Goal: Task Accomplishment & Management: Use online tool/utility

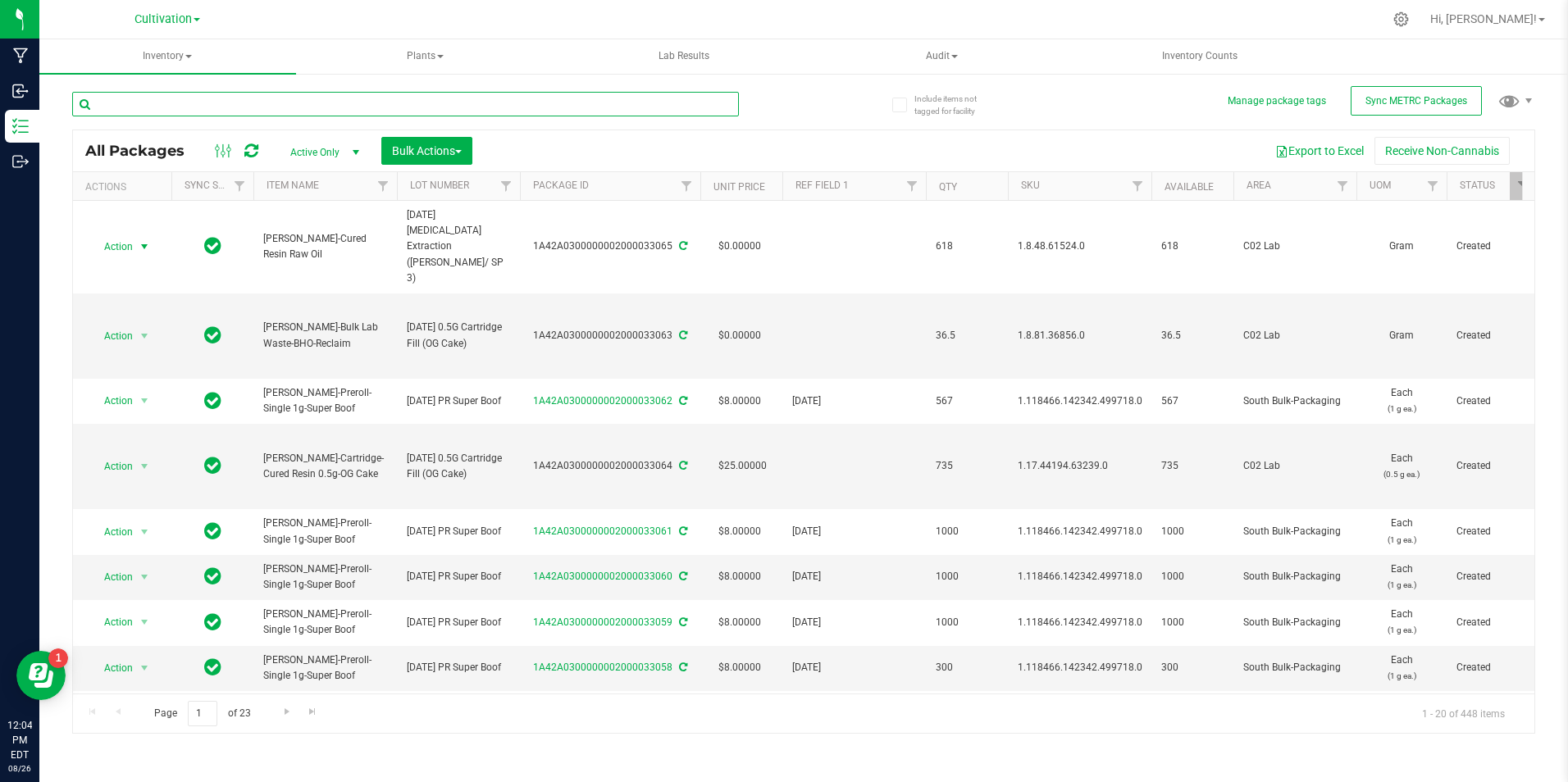
click at [141, 99] on input "text" at bounding box center [405, 104] width 667 height 25
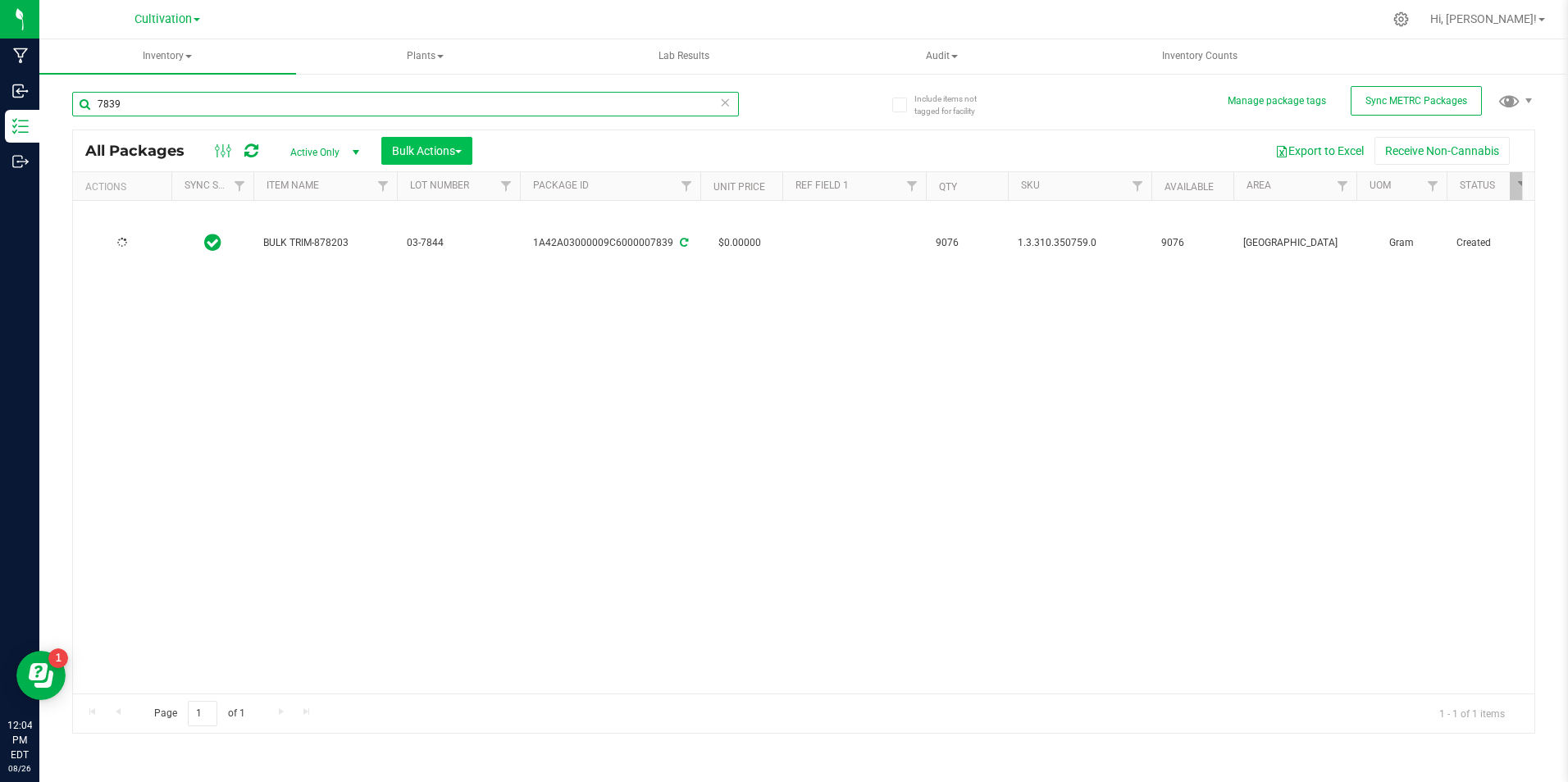
type input "7839"
click at [449, 152] on span "Bulk Actions" at bounding box center [427, 151] width 70 height 13
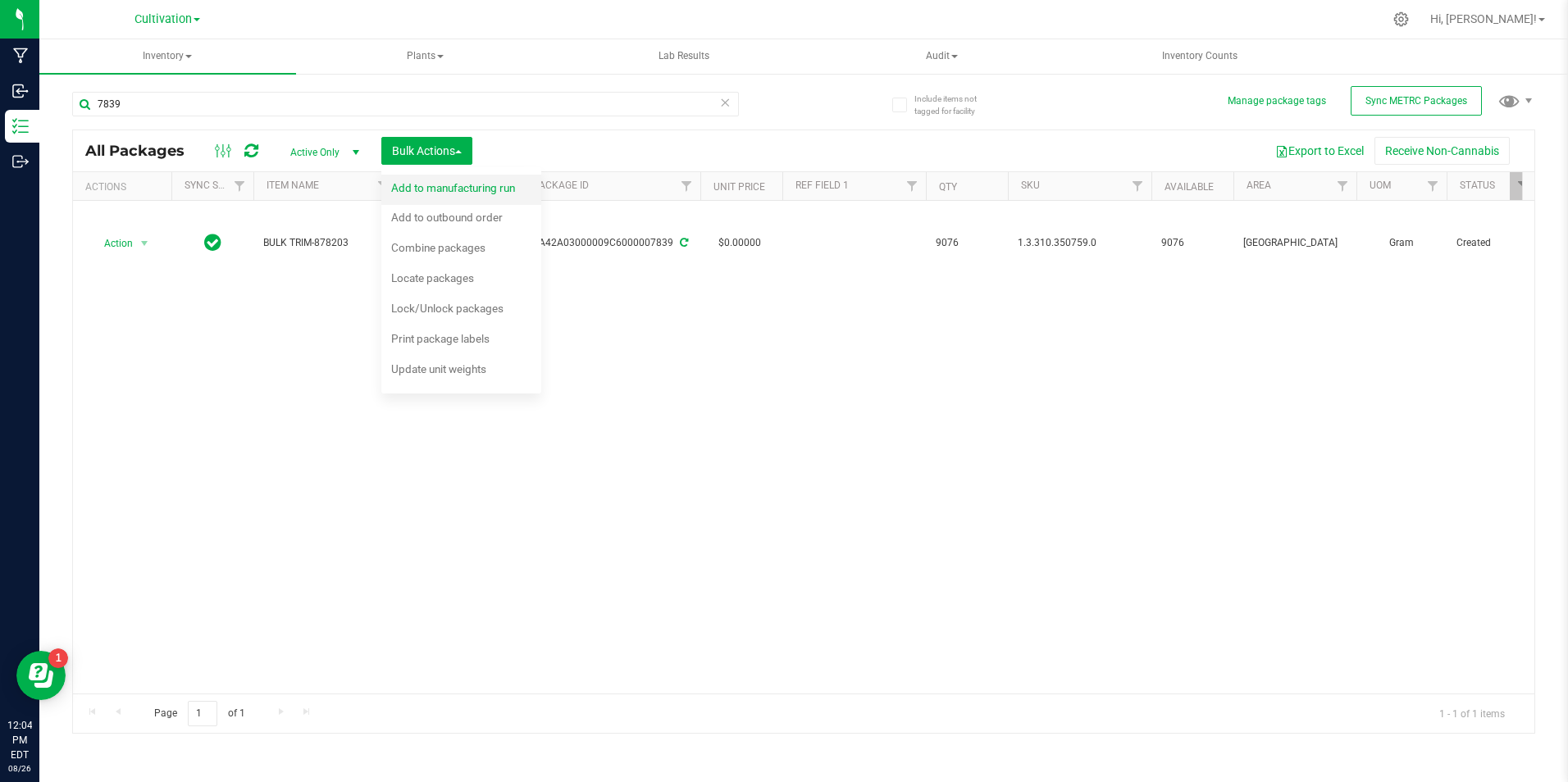
click at [454, 181] on span "Add to manufacturing run" at bounding box center [453, 187] width 124 height 13
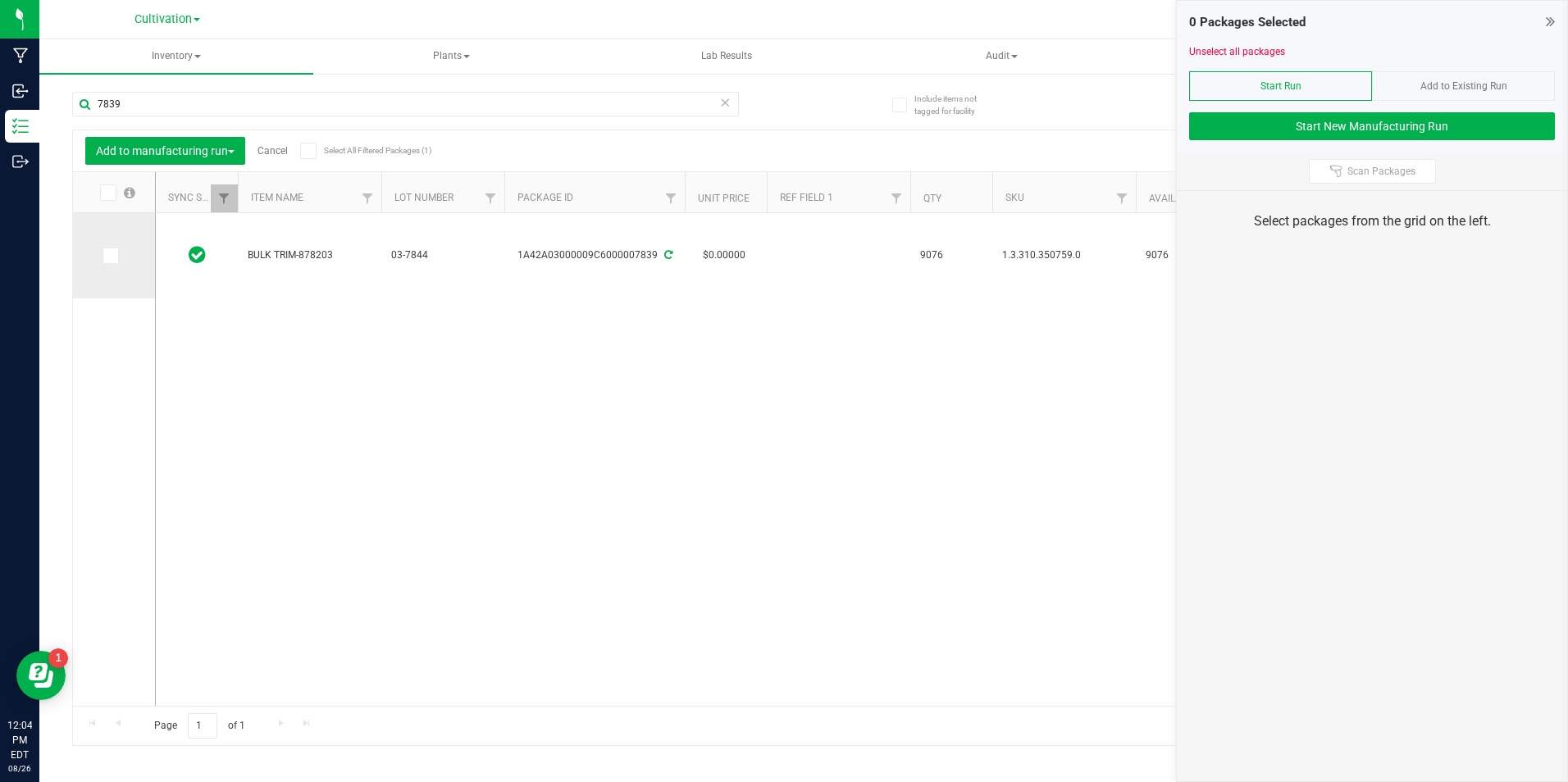
click at [103, 254] on span at bounding box center [111, 256] width 17 height 17
click at [0, 0] on input "checkbox" at bounding box center [0, 0] width 0 height 0
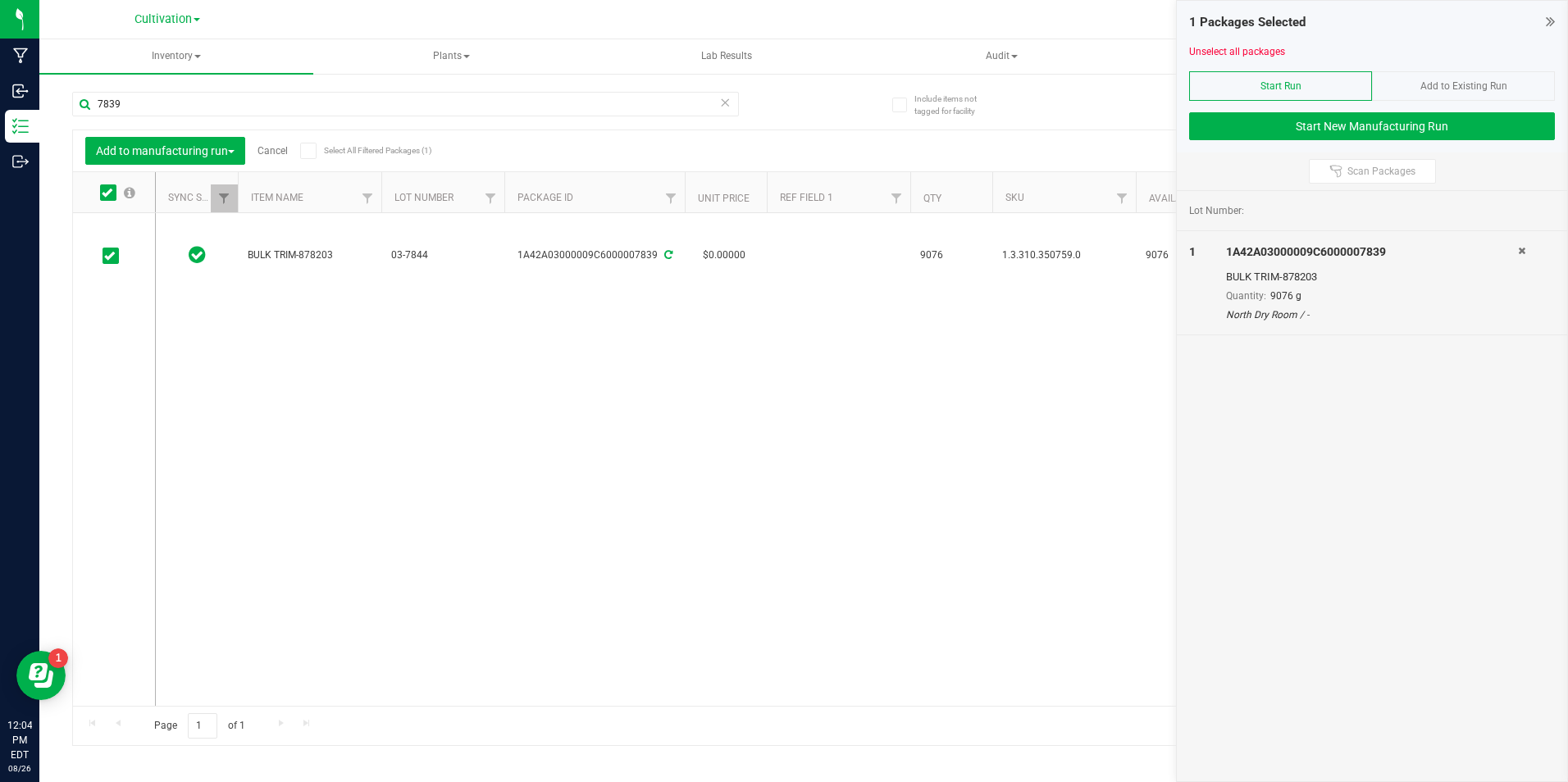
click at [133, 87] on div "7839" at bounding box center [438, 103] width 732 height 53
click at [138, 96] on input "7839" at bounding box center [405, 104] width 667 height 25
click at [137, 96] on input "7839" at bounding box center [405, 104] width 667 height 25
click at [136, 96] on input "7839" at bounding box center [405, 104] width 667 height 25
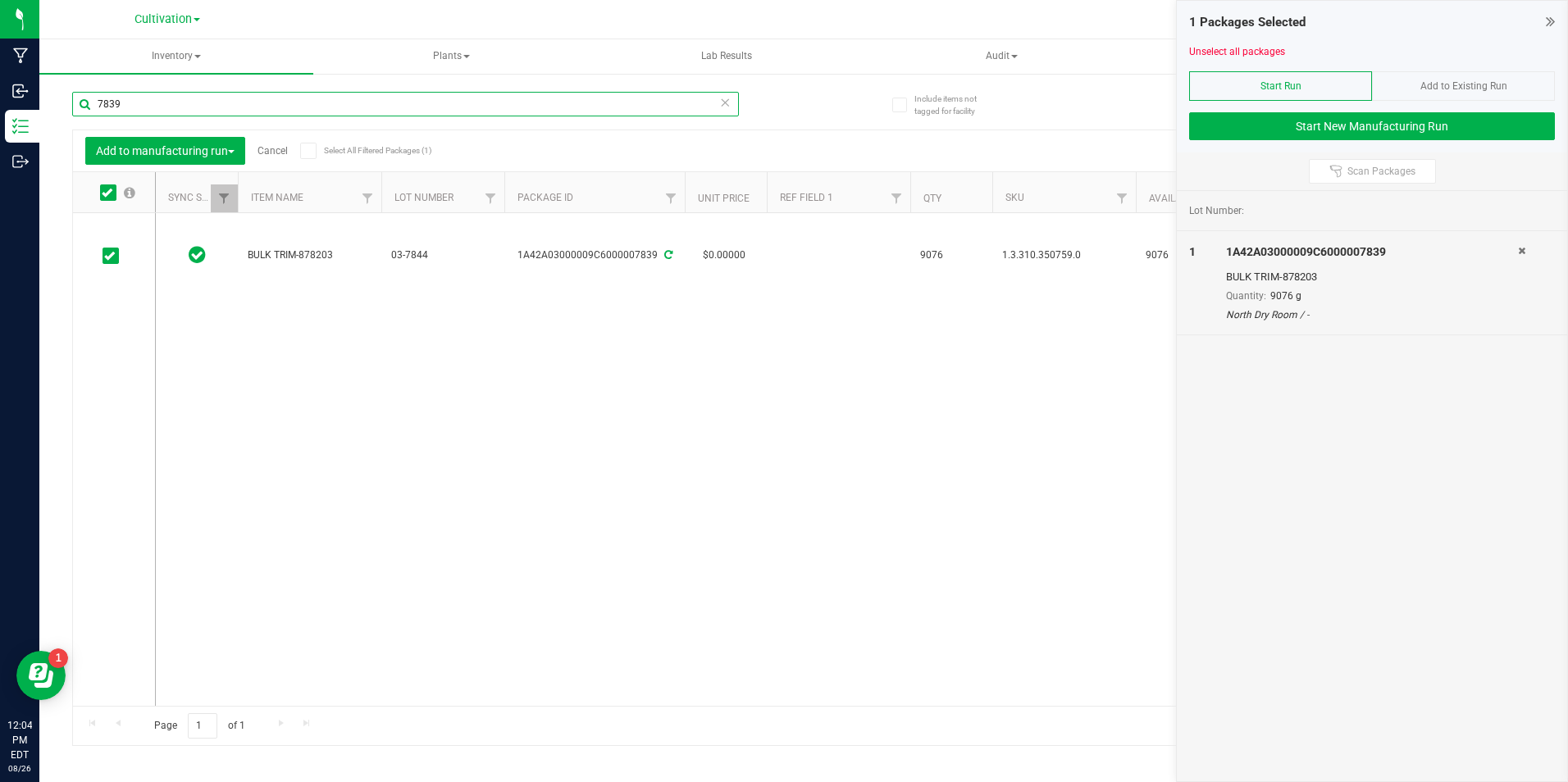
click at [138, 96] on input "7839" at bounding box center [405, 104] width 667 height 25
type input "7842"
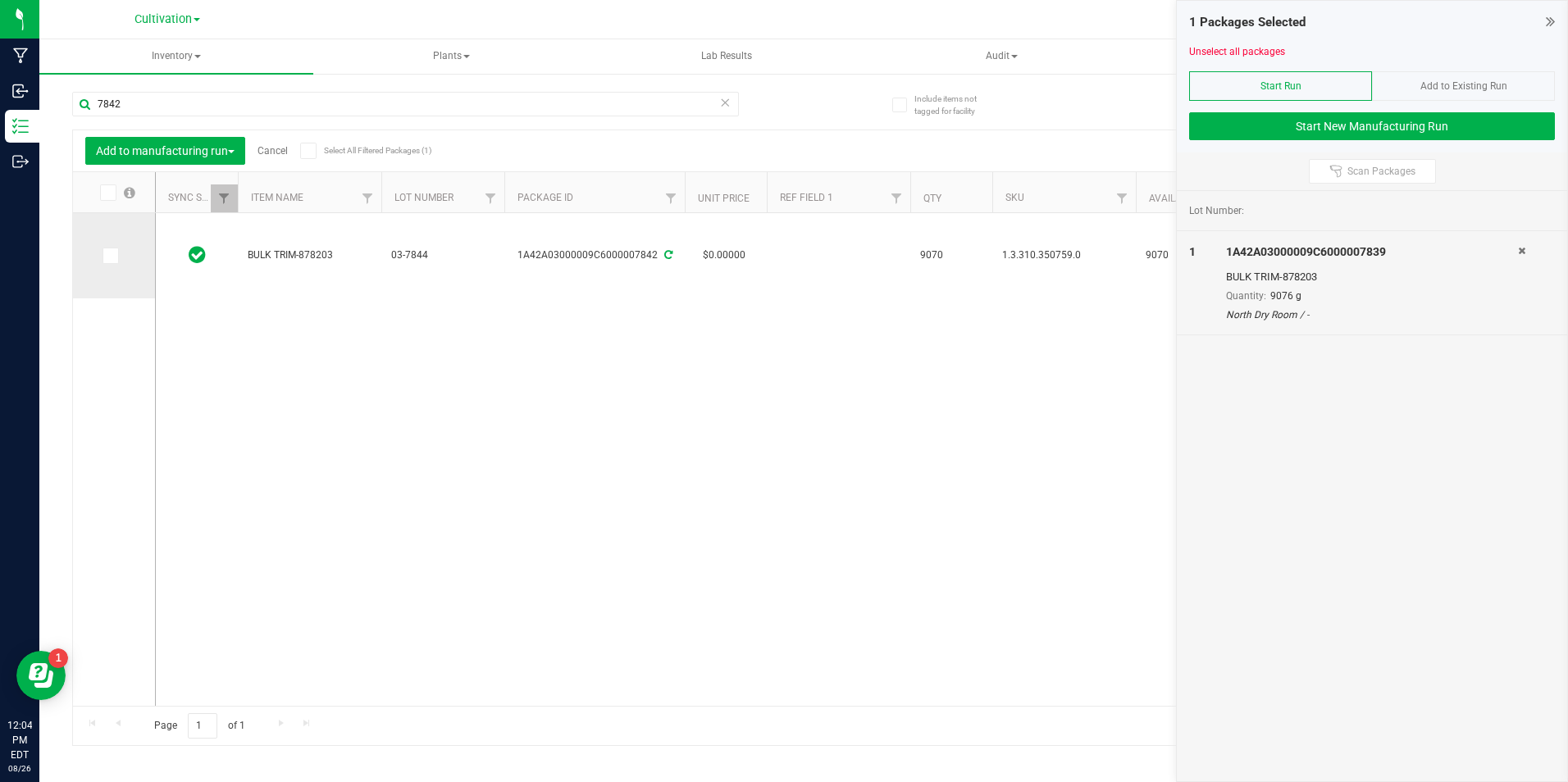
click at [108, 263] on td at bounding box center [114, 256] width 82 height 85
click at [110, 256] on icon at bounding box center [108, 256] width 10 height 0
click at [0, 0] on input "checkbox" at bounding box center [0, 0] width 0 height 0
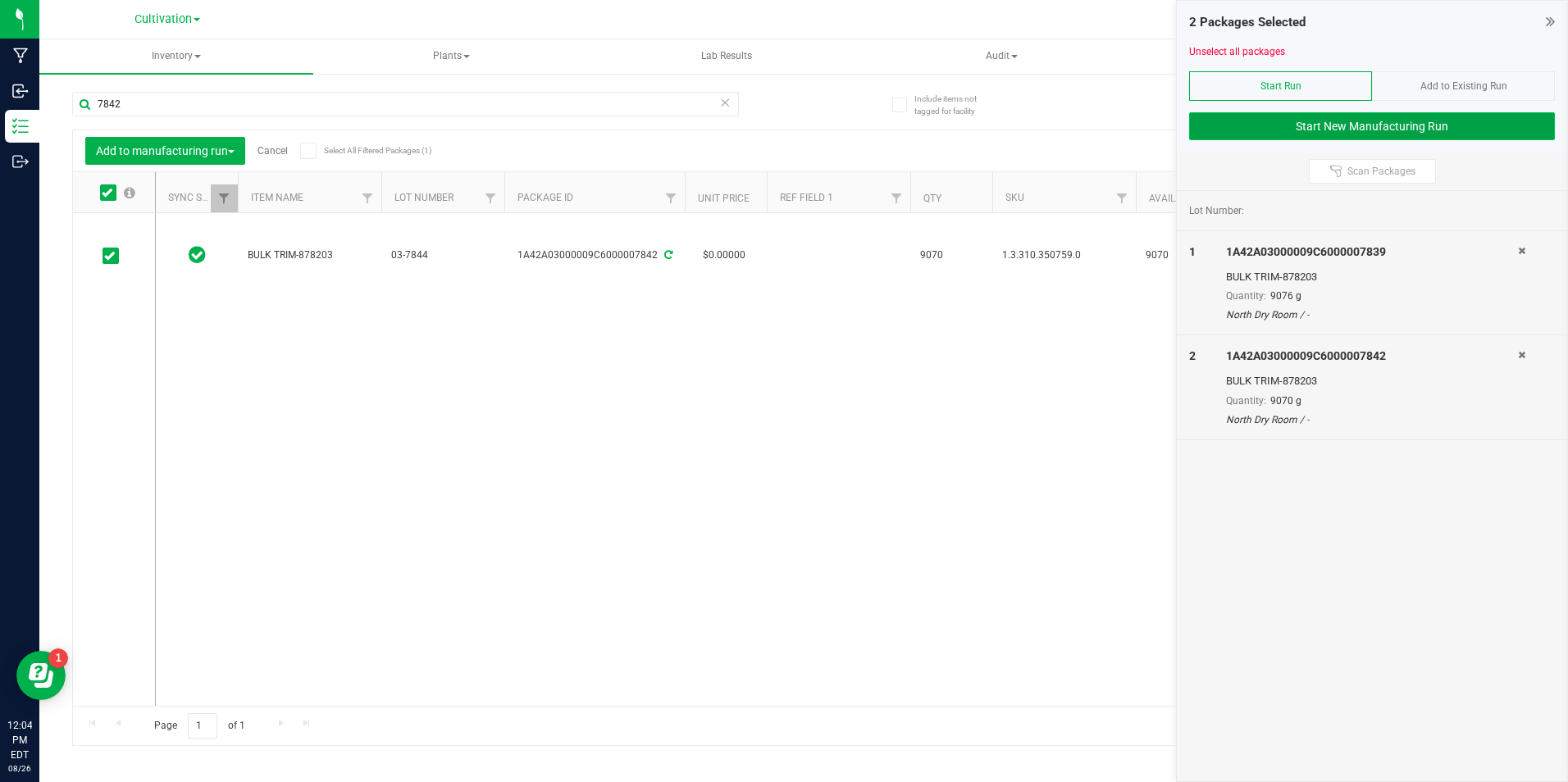
click at [1235, 139] on button "Start New Manufacturing Run" at bounding box center [1371, 126] width 365 height 28
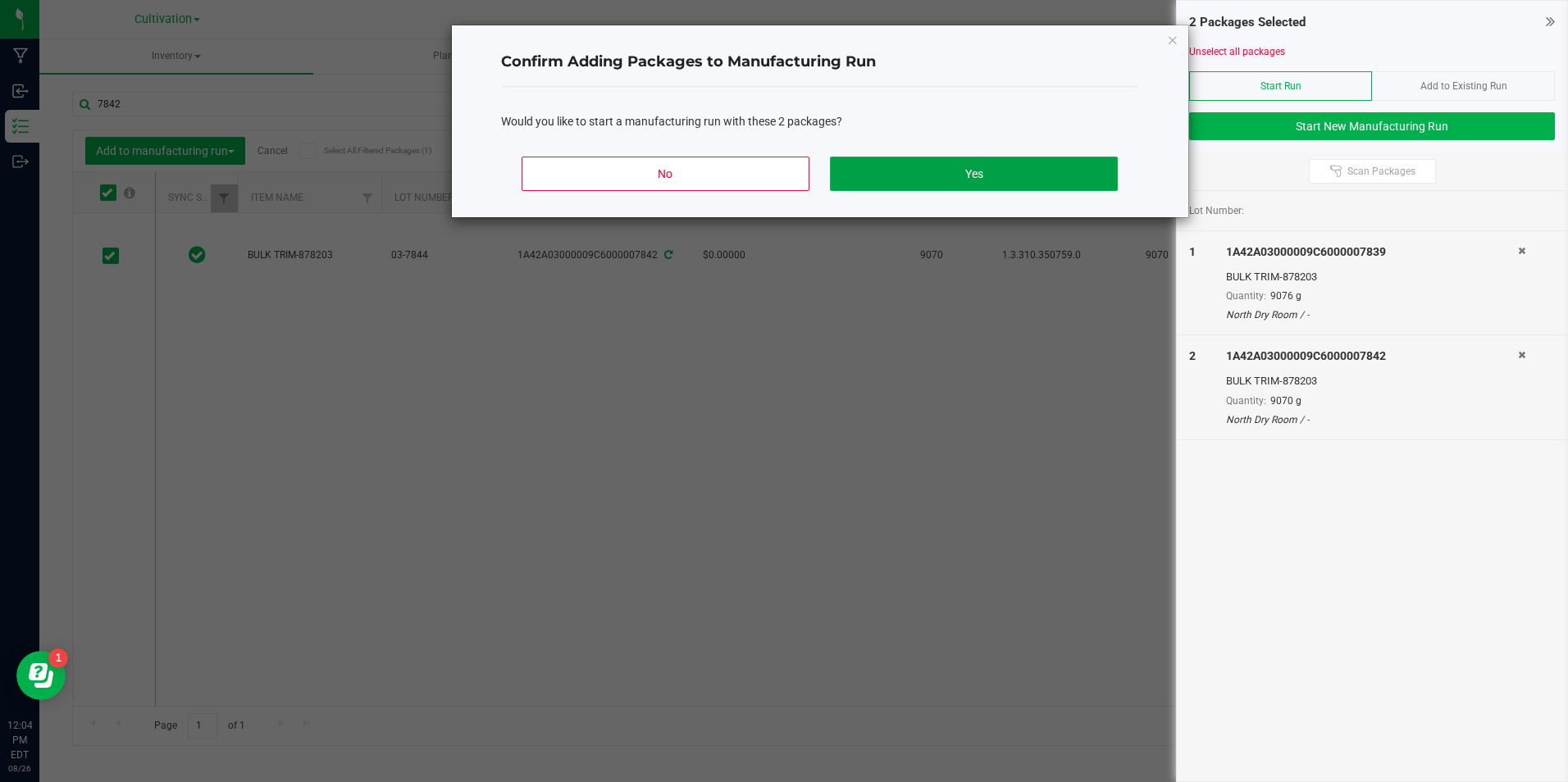
click at [1086, 173] on button "Yes" at bounding box center [973, 173] width 287 height 34
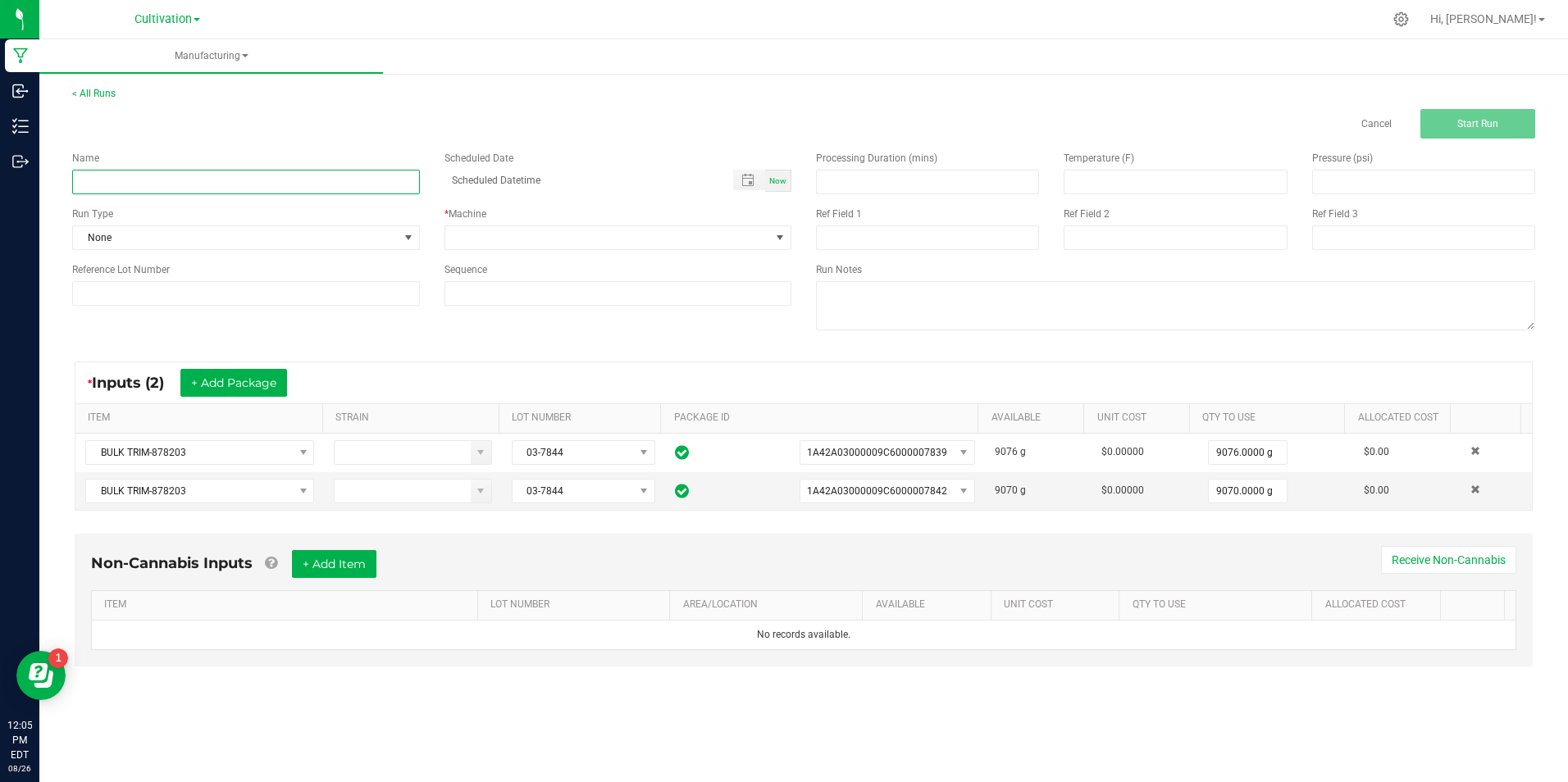
click at [242, 182] on input at bounding box center [246, 182] width 348 height 25
type input "[DATE] [MEDICAL_DATA] Extraction ([PERSON_NAME]/ SP 3)"
type input "month/day/year hour:minute AM"
drag, startPoint x: 291, startPoint y: 181, endPoint x: 225, endPoint y: 183, distance: 66.0
click at [225, 183] on input "[DATE] [MEDICAL_DATA] Extraction ([PERSON_NAME]/ SP 3)" at bounding box center [246, 182] width 348 height 25
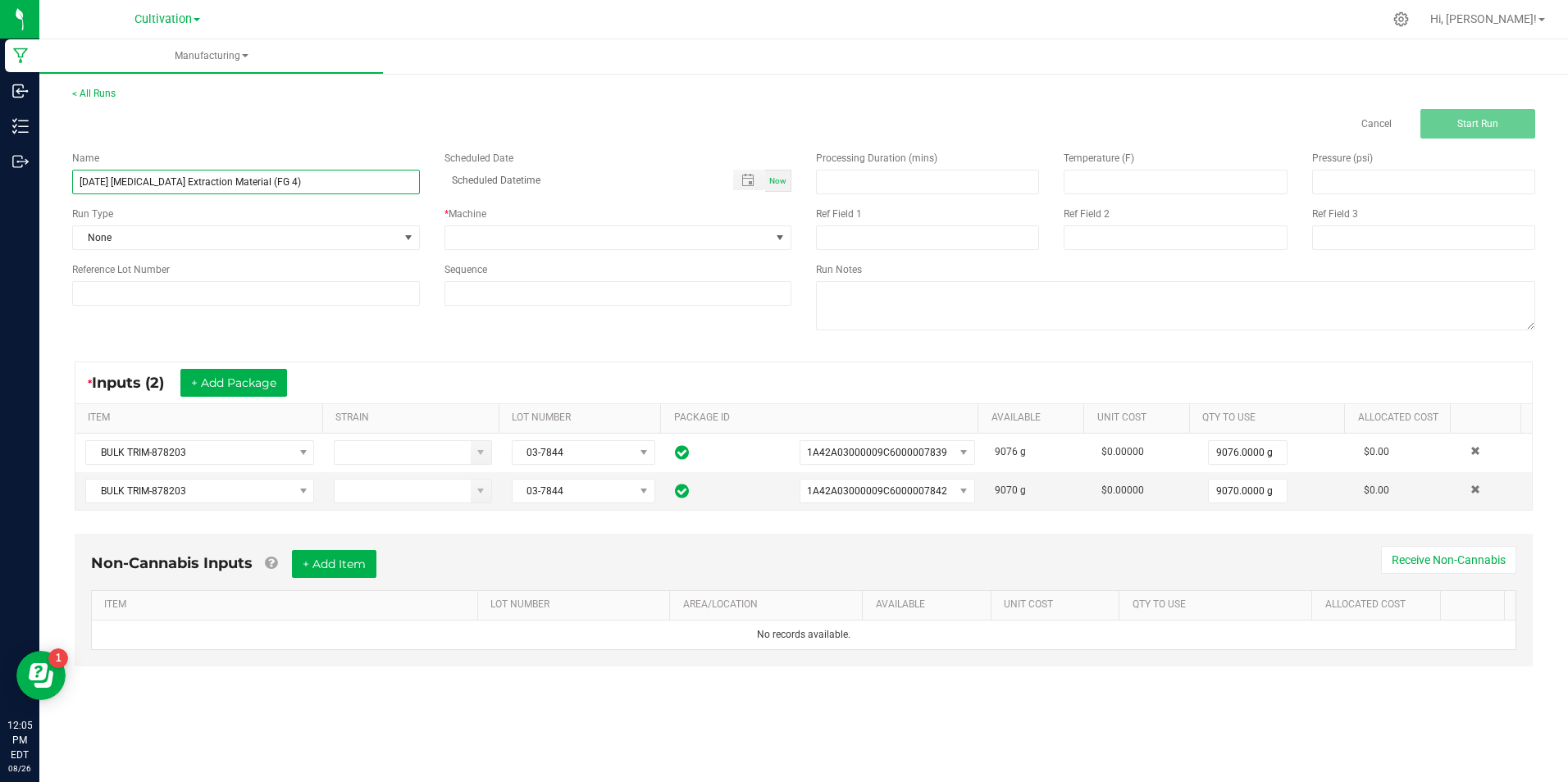
click at [239, 182] on input "[DATE] [MEDICAL_DATA] Extraction Material (FG 4)" at bounding box center [246, 182] width 348 height 25
type input "[DATE] [MEDICAL_DATA] Extraction Material (FG 4)"
click at [297, 292] on input at bounding box center [246, 293] width 348 height 25
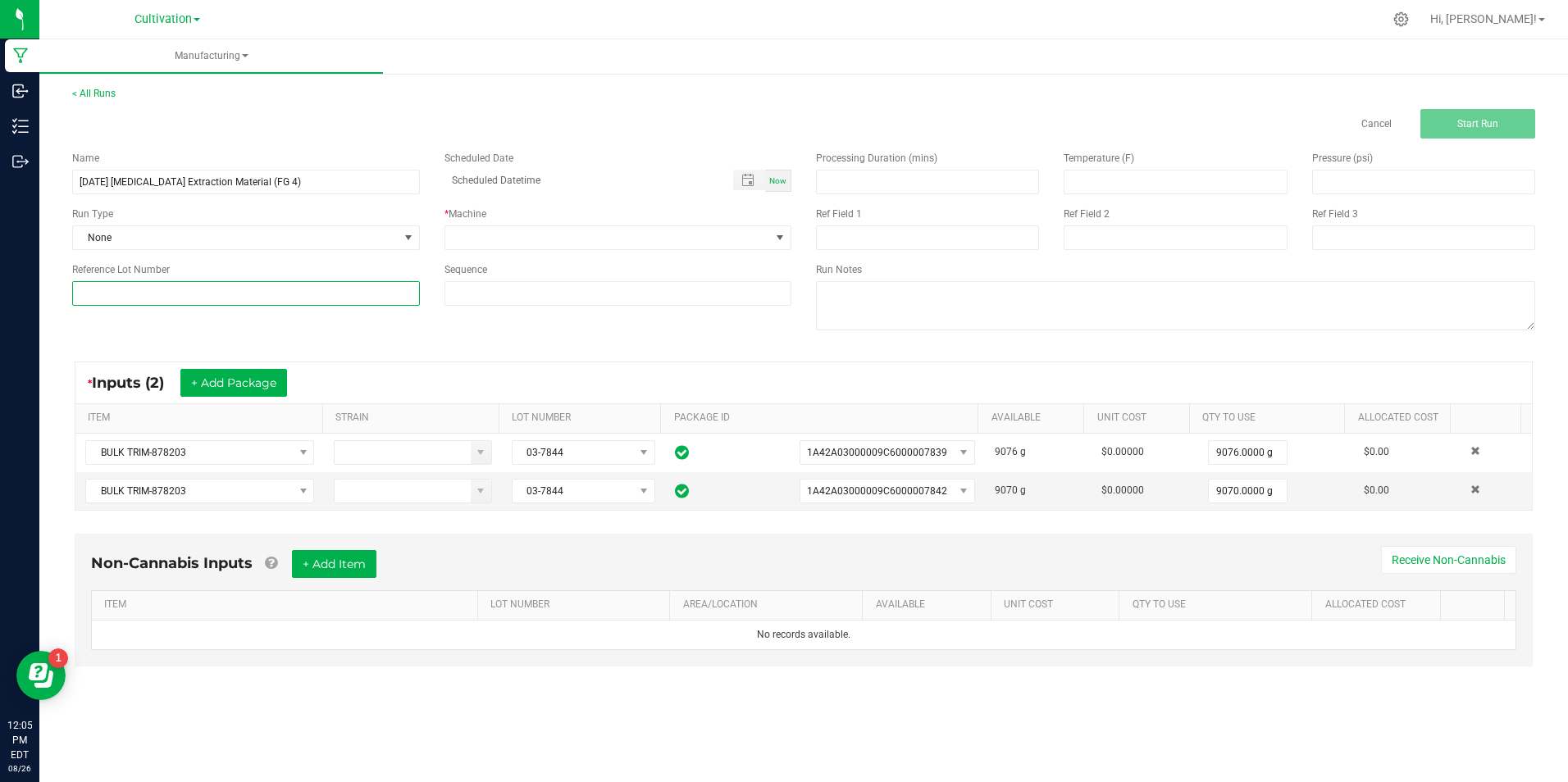
paste input "[DATE] [MEDICAL_DATA] Extraction Material (FG 4)"
type input "[DATE] [MEDICAL_DATA] Extraction Material (FG 4)"
click at [498, 220] on div "* Machine" at bounding box center [618, 214] width 348 height 15
click at [500, 231] on span at bounding box center [607, 237] width 325 height 23
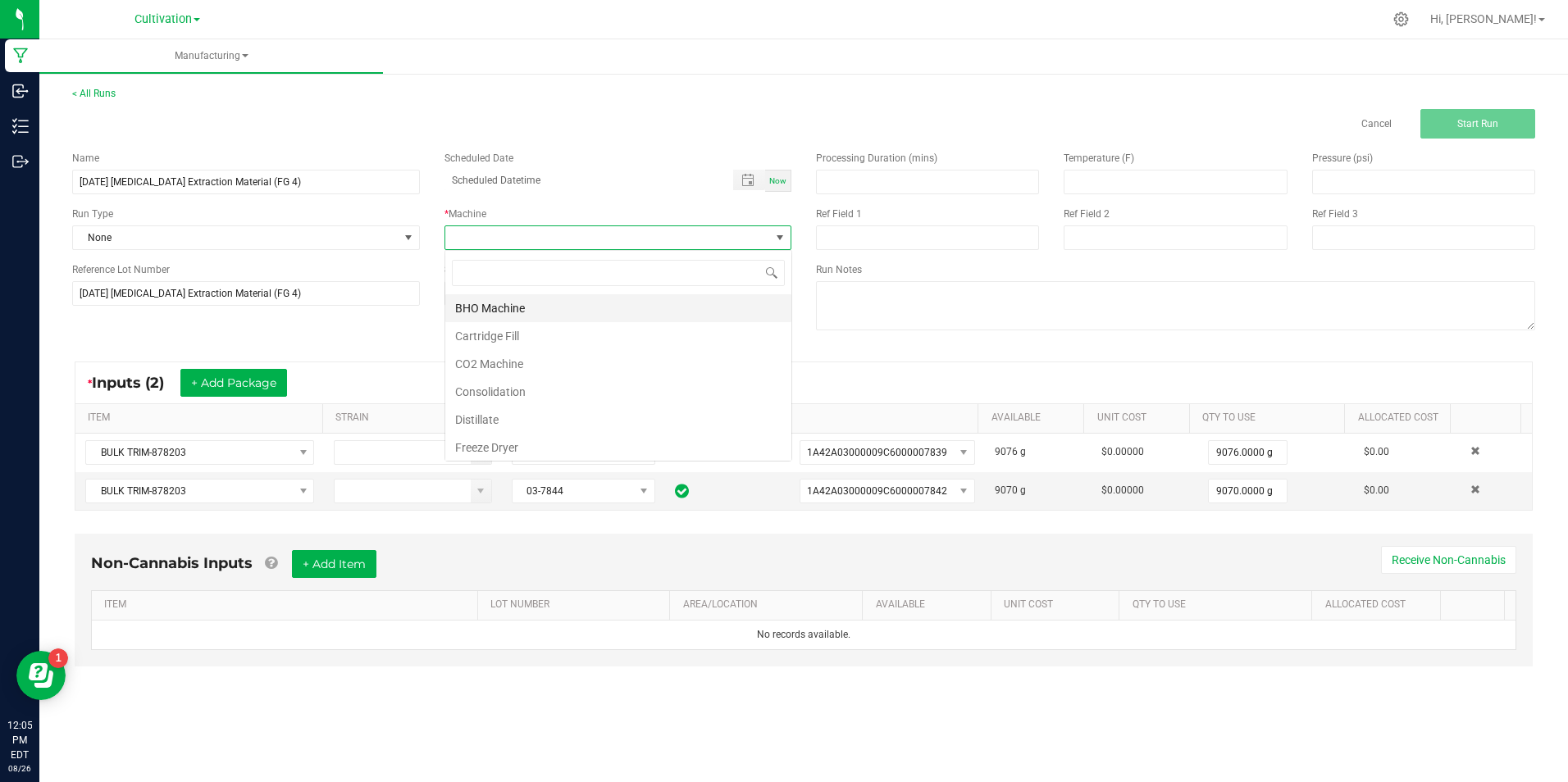
scroll to position [25, 347]
click at [499, 399] on li "Consolidation" at bounding box center [618, 392] width 346 height 28
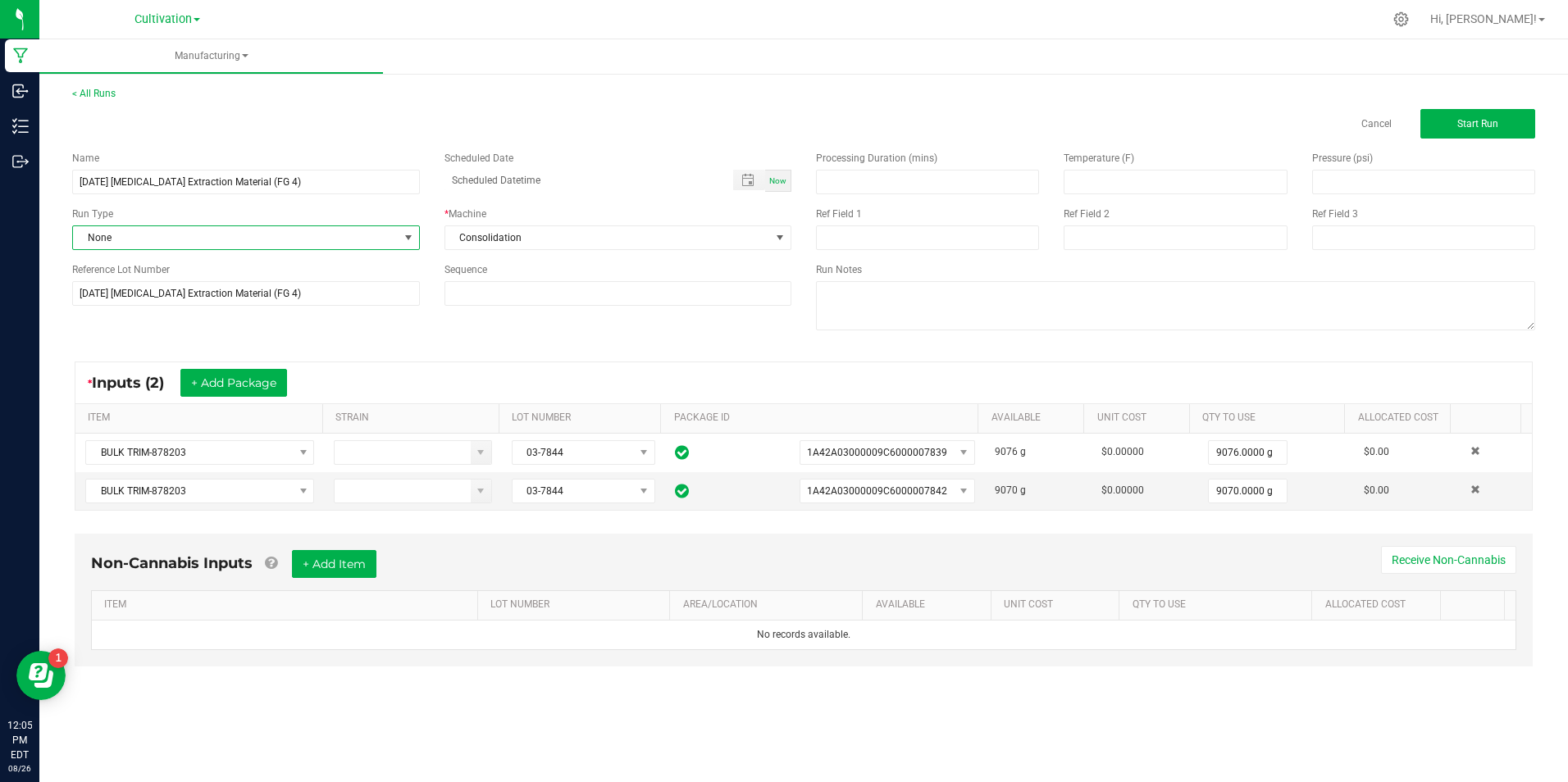
click at [386, 225] on span "None" at bounding box center [246, 237] width 348 height 25
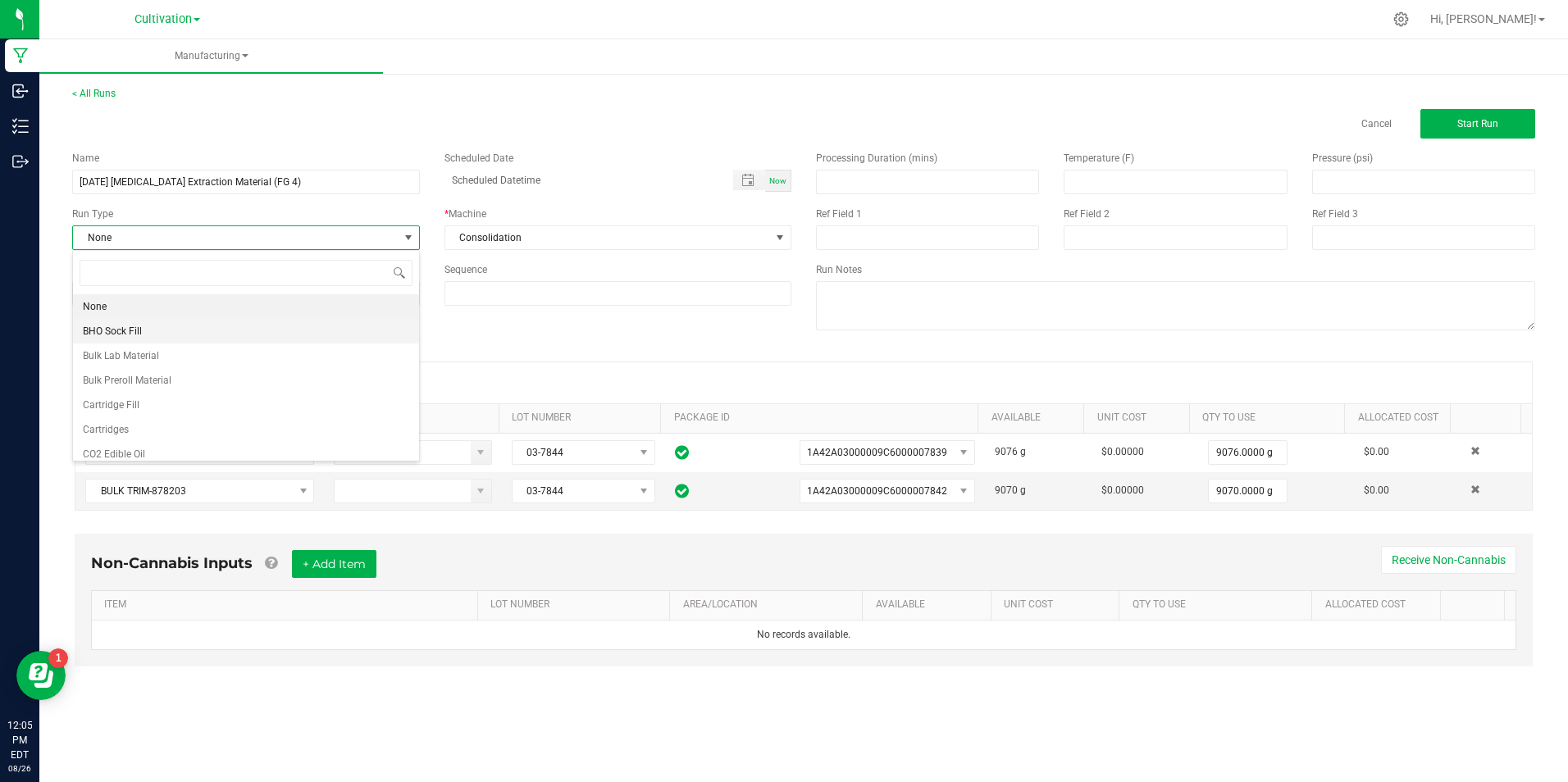
click at [223, 329] on li "BHO Sock Fill" at bounding box center [246, 331] width 346 height 25
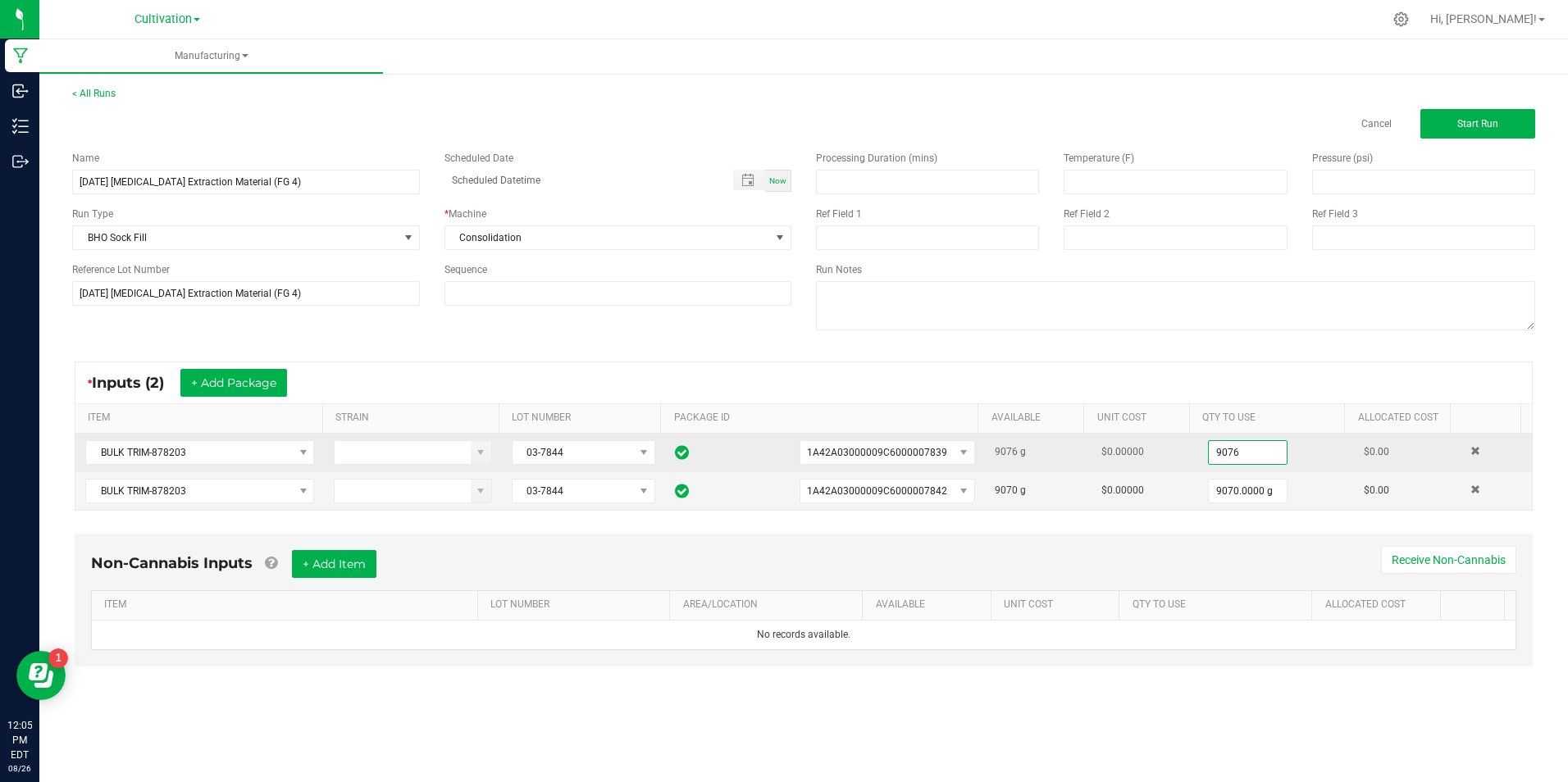
click at [1225, 464] on input "9076" at bounding box center [1247, 453] width 78 height 23
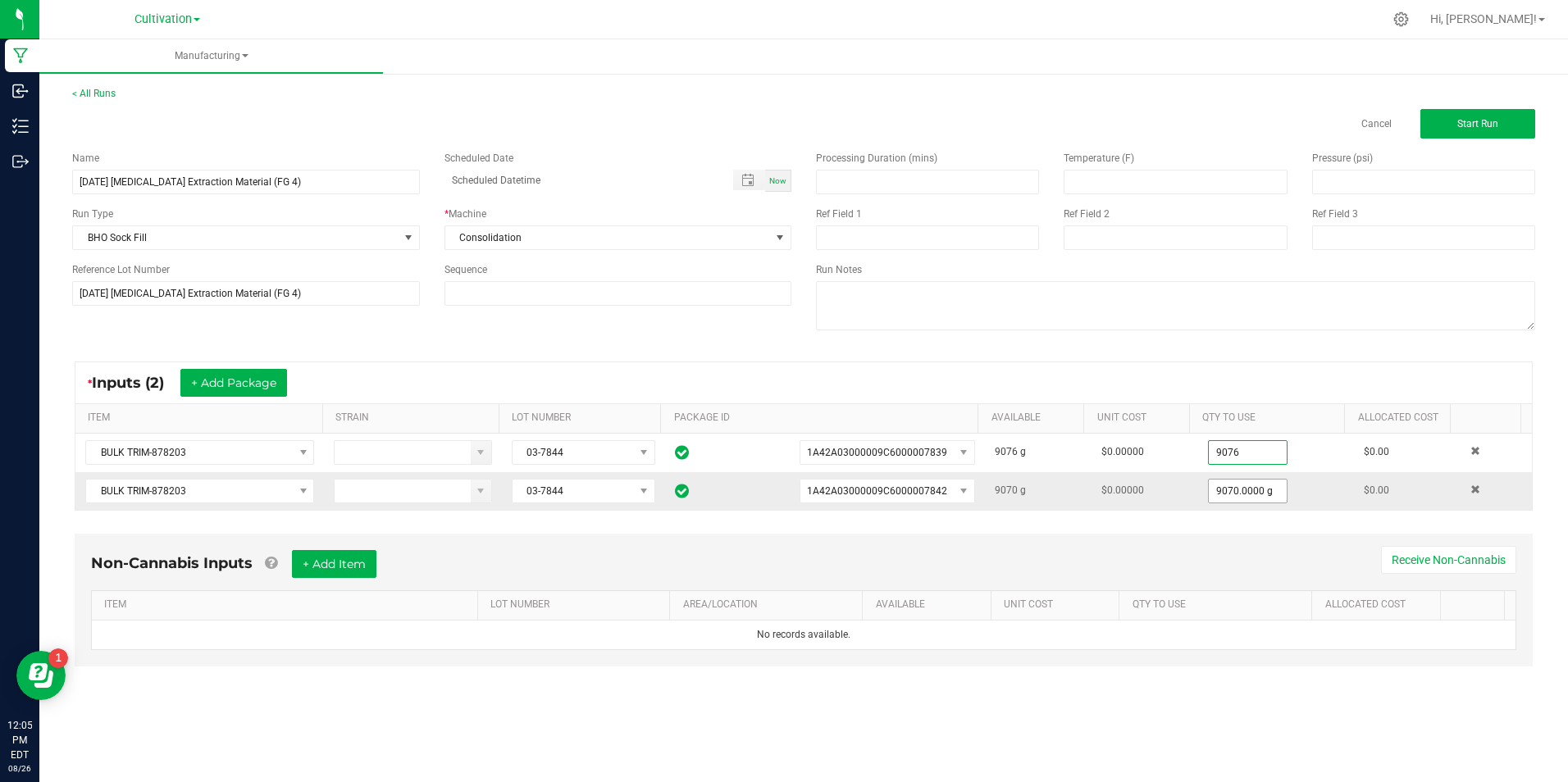
type input "9076.0000 g"
click at [1228, 499] on input "9070" at bounding box center [1247, 491] width 78 height 23
type input "1735.0000 g"
click at [1447, 124] on button "Start Run" at bounding box center [1477, 124] width 115 height 30
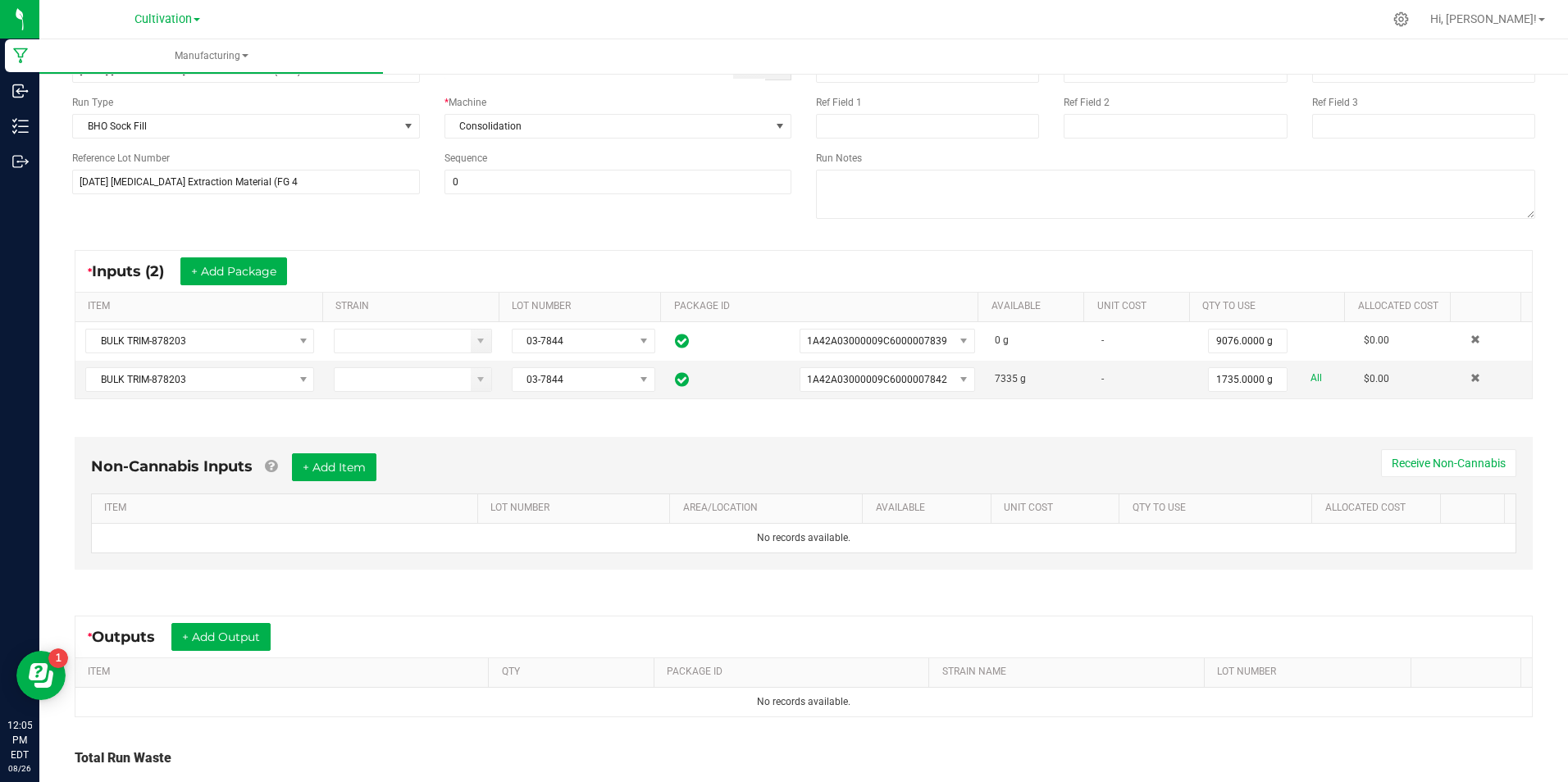
scroll to position [246, 0]
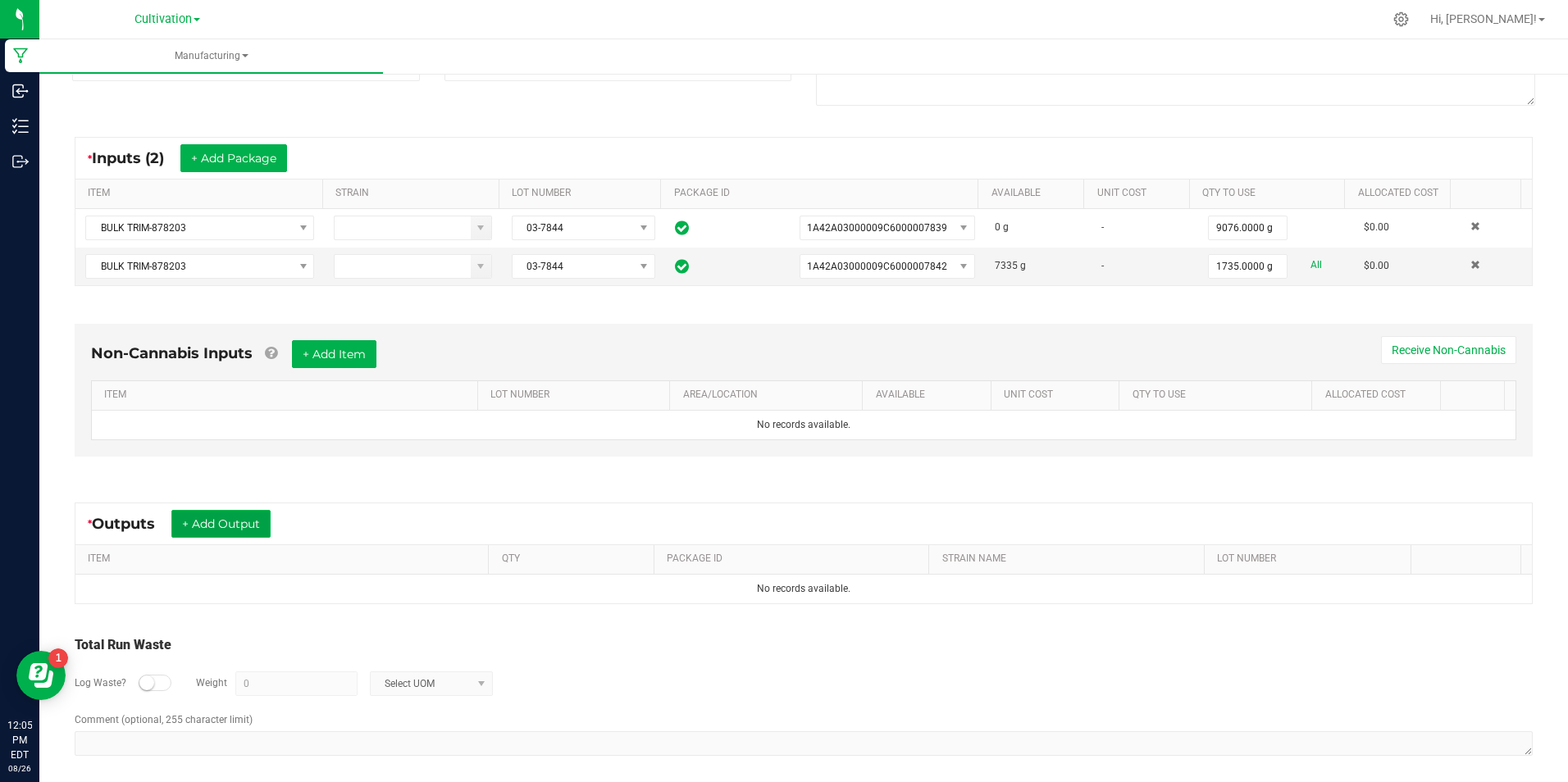
click at [237, 522] on button "+ Add Output" at bounding box center [221, 524] width 99 height 28
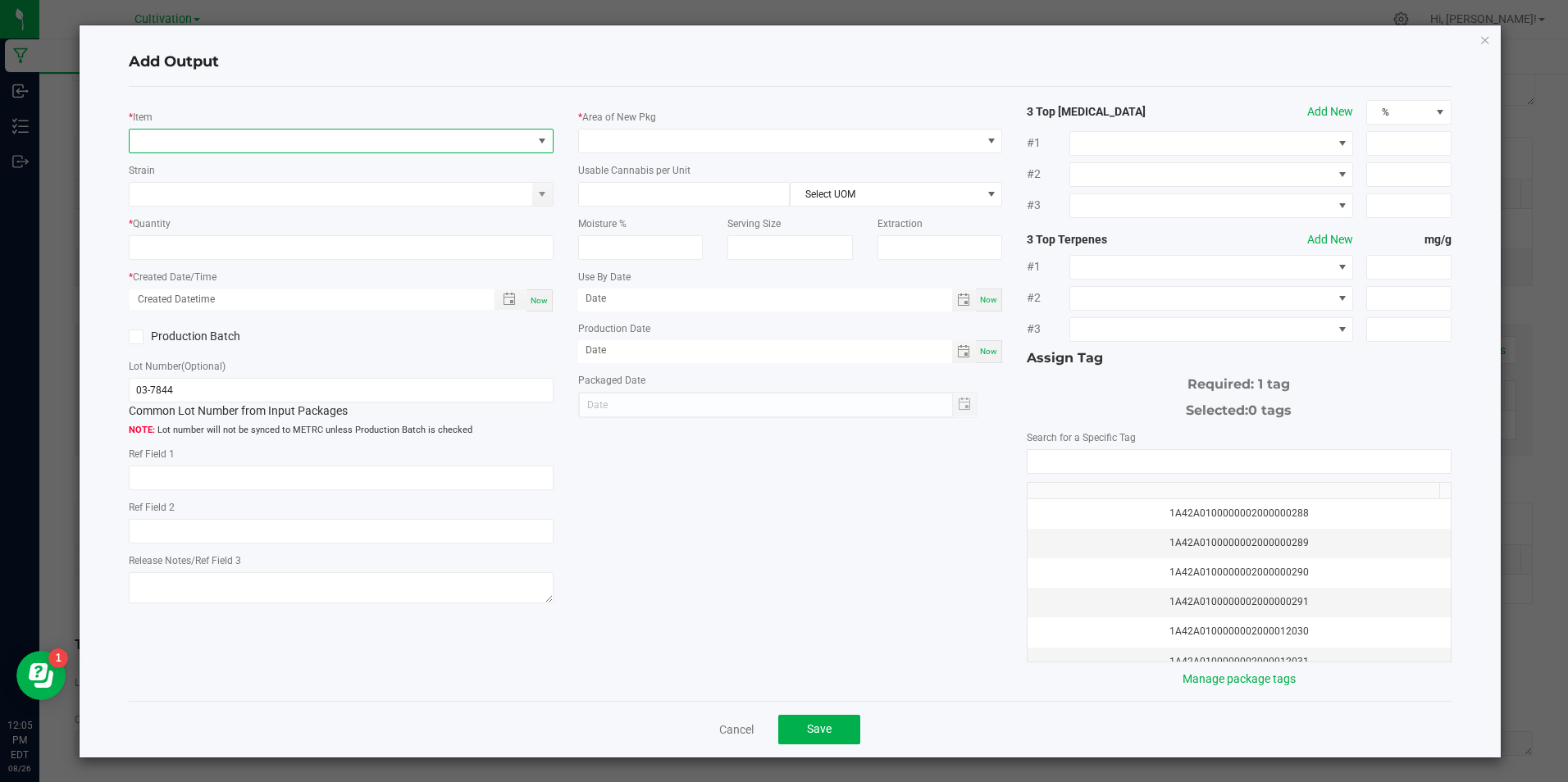
click at [245, 138] on span "NO DATA FOUND" at bounding box center [330, 141] width 402 height 23
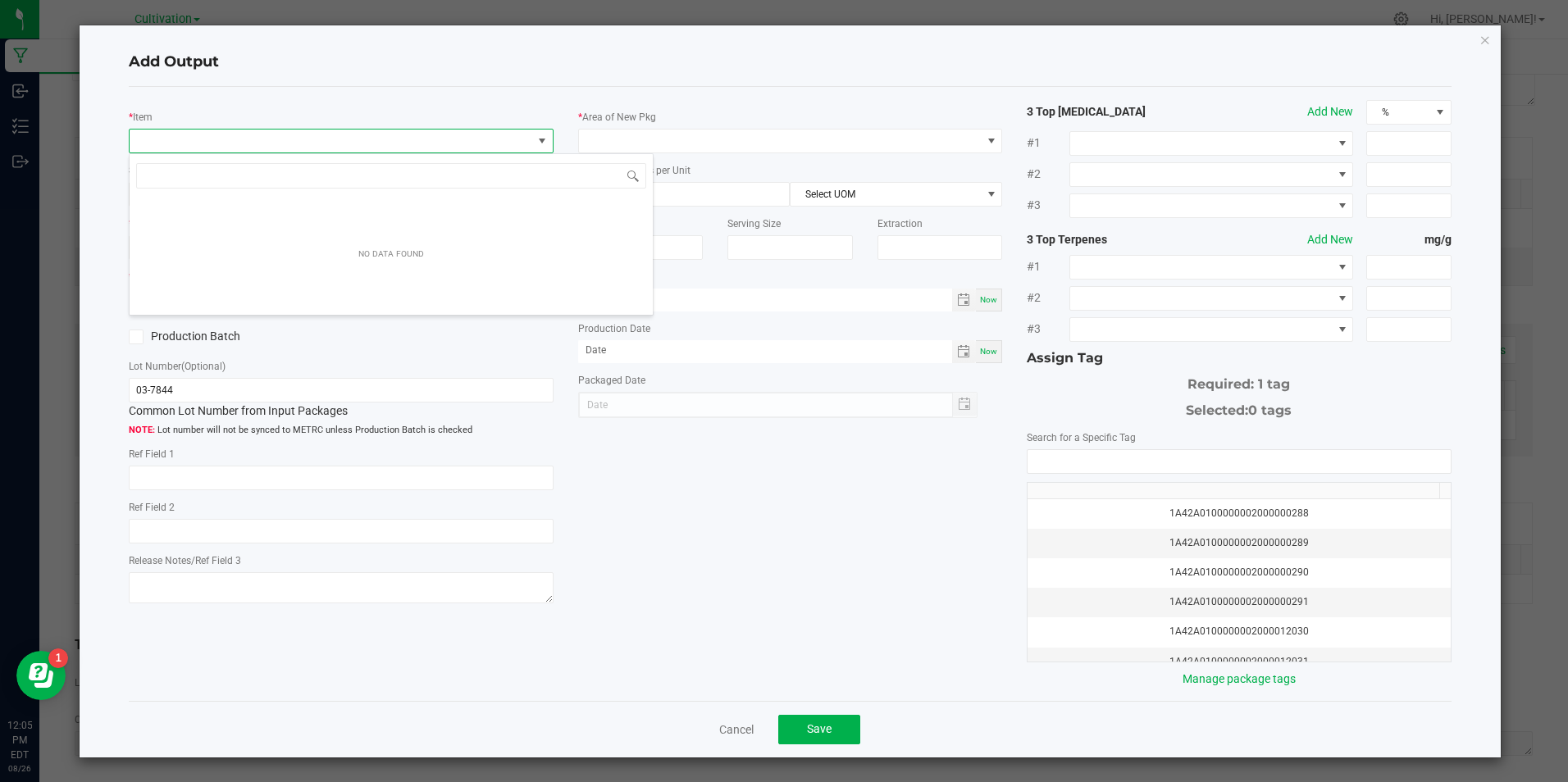
scroll to position [25, 421]
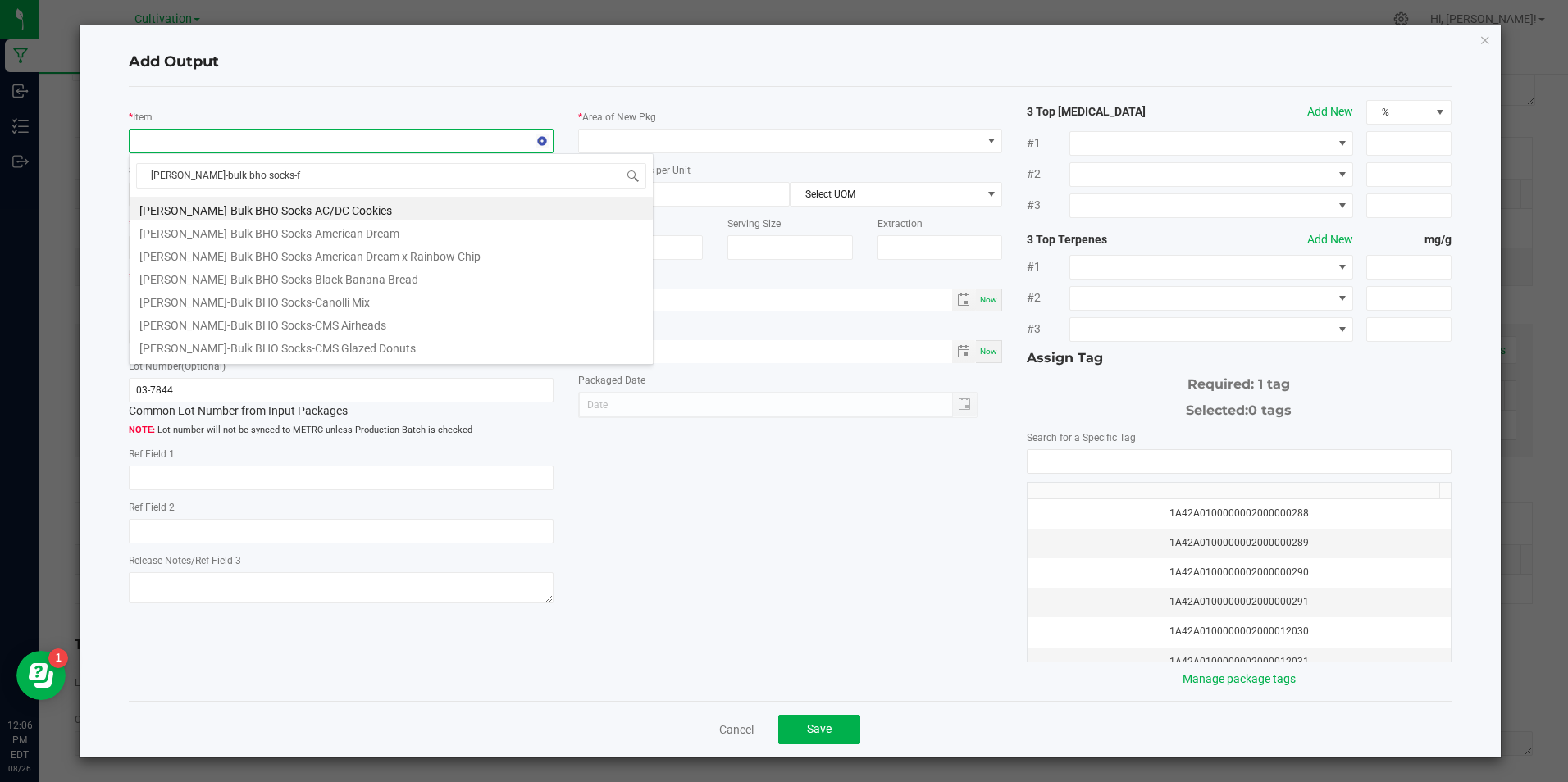
type input "slater-bulk bho socks-fi"
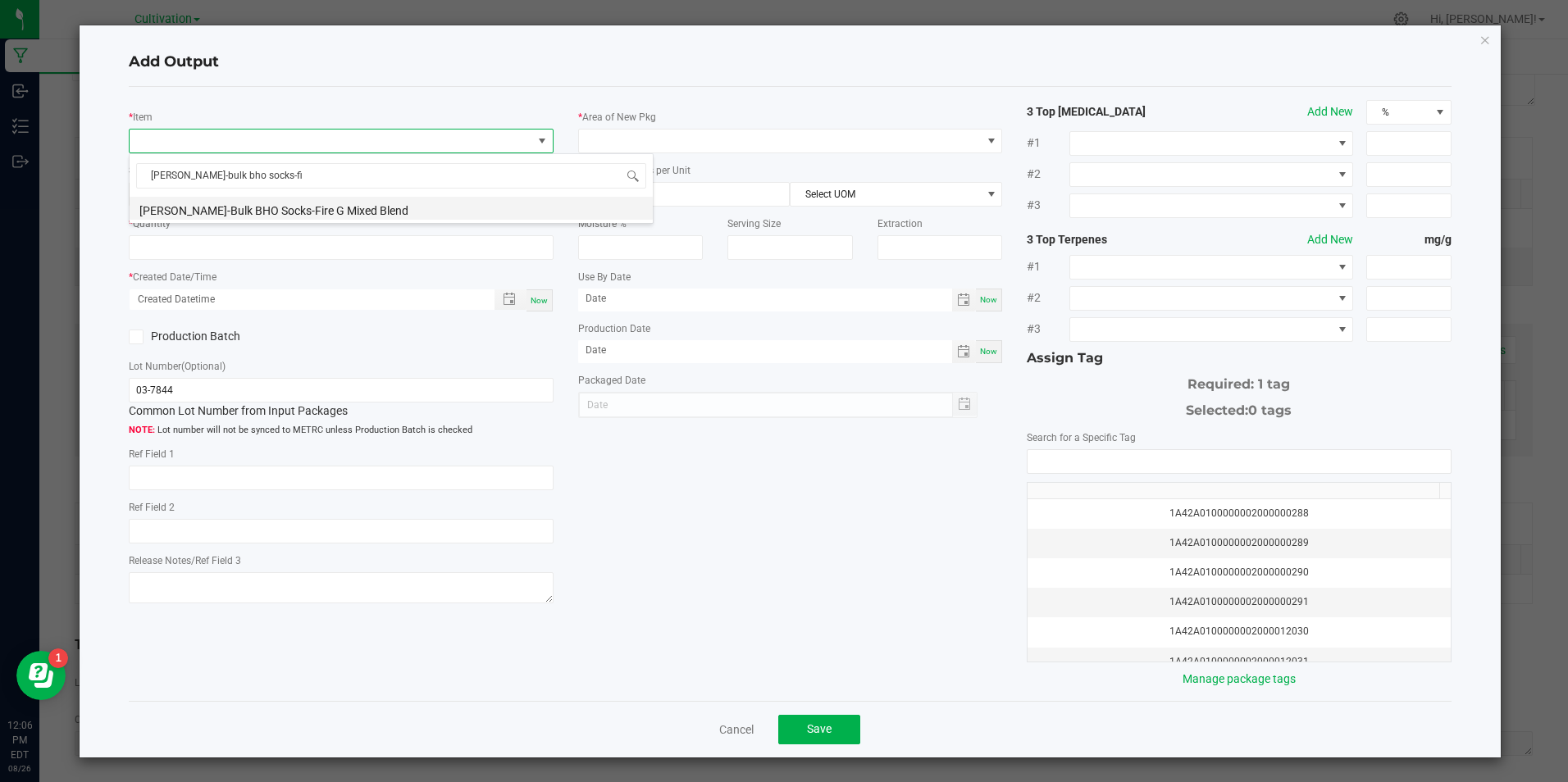
click at [322, 216] on li "[PERSON_NAME]-Bulk BHO Socks-Fire G Mixed Blend" at bounding box center [391, 208] width 523 height 23
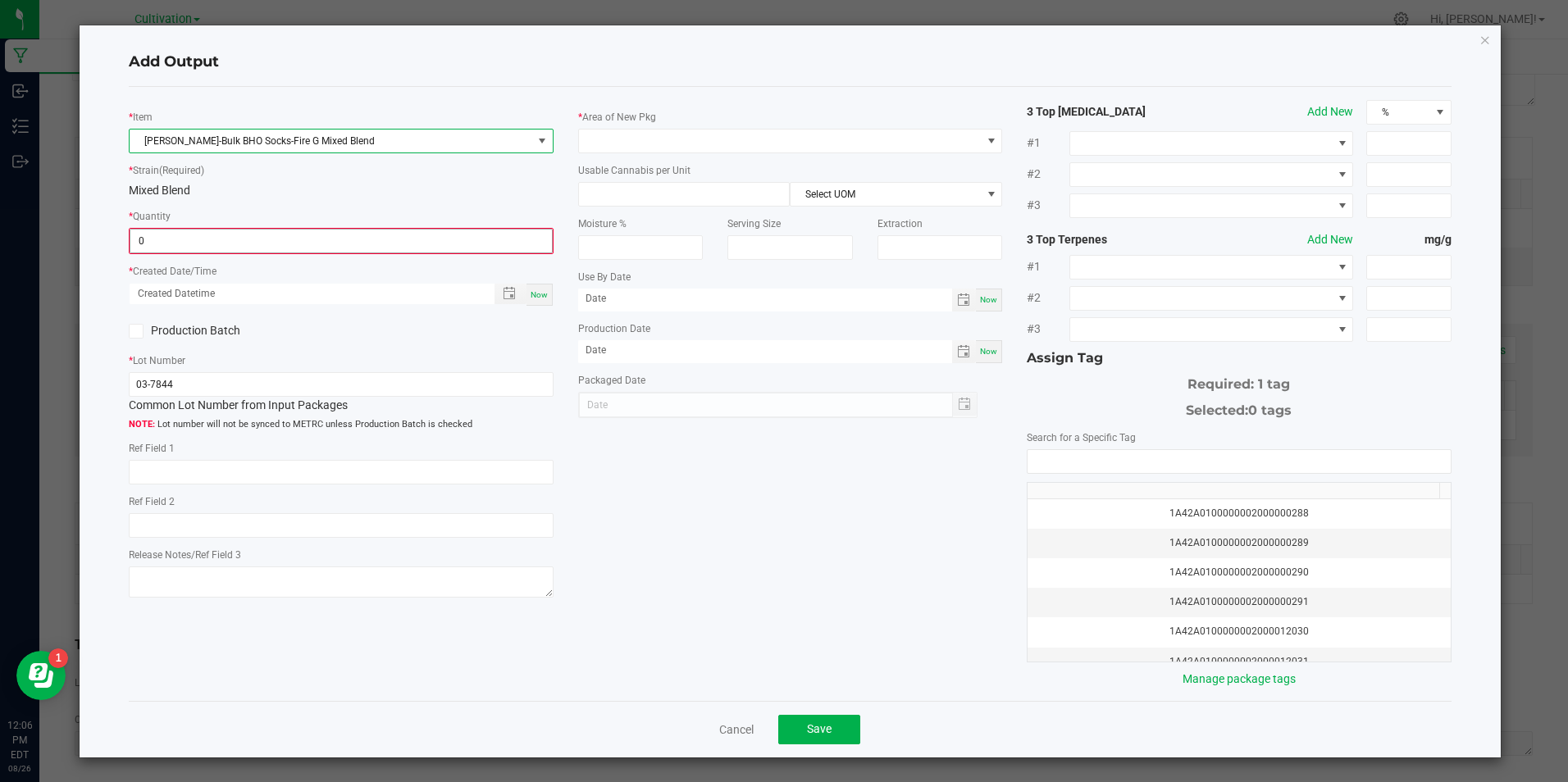
click at [324, 251] on input "0" at bounding box center [341, 241] width 421 height 23
type input "10815.0000 g"
click at [541, 287] on div "Now" at bounding box center [540, 293] width 26 height 22
type input "08/26/2025 12:06 PM"
type input "[DATE]"
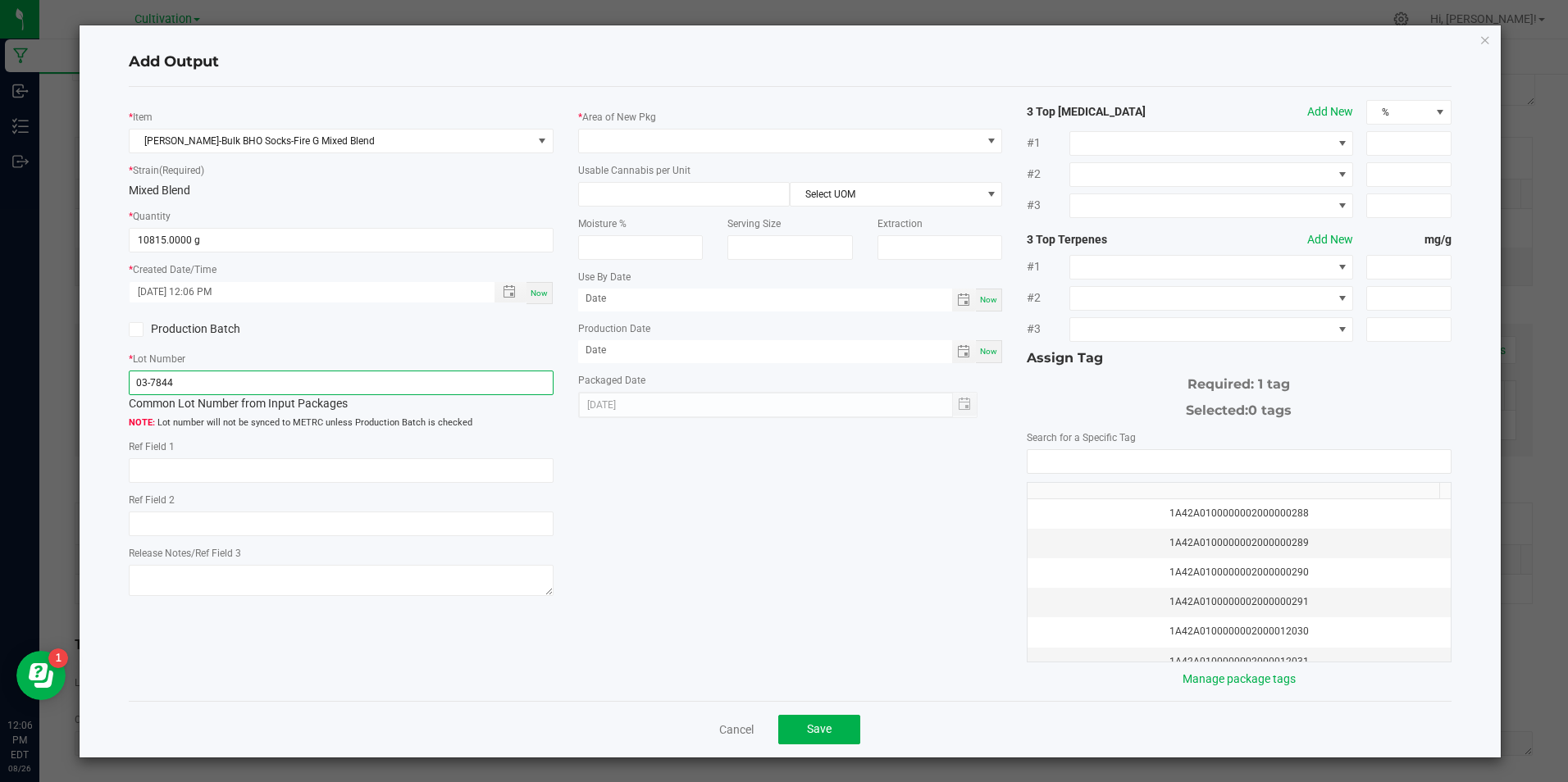
click at [512, 377] on input "03-7844" at bounding box center [340, 383] width 424 height 25
paste input "[DATE] [MEDICAL_DATA] Extraction Material (FG 4)"
type input "[DATE] [MEDICAL_DATA] Extraction Material (FG 4)"
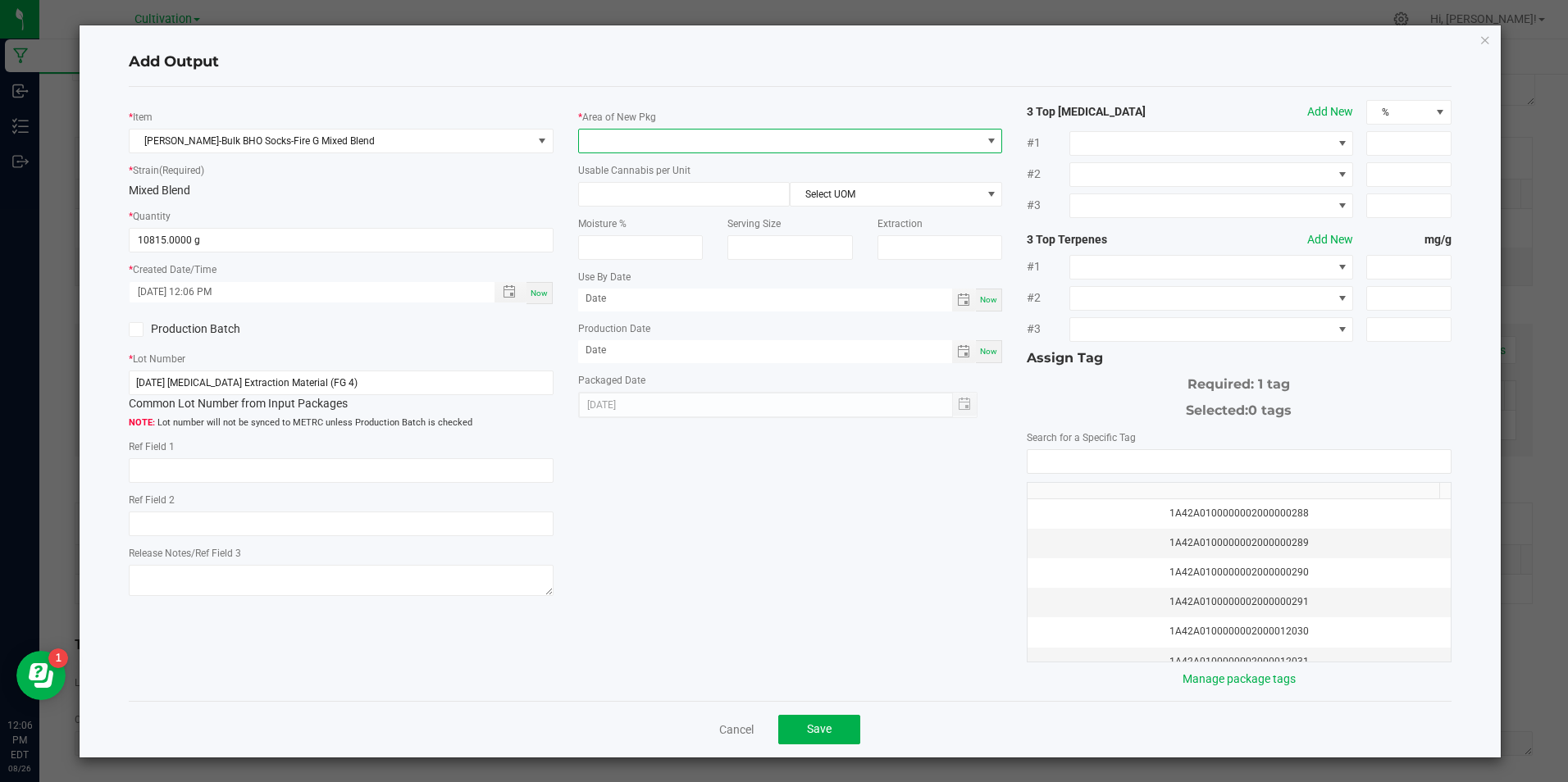
click at [629, 138] on span at bounding box center [779, 141] width 402 height 23
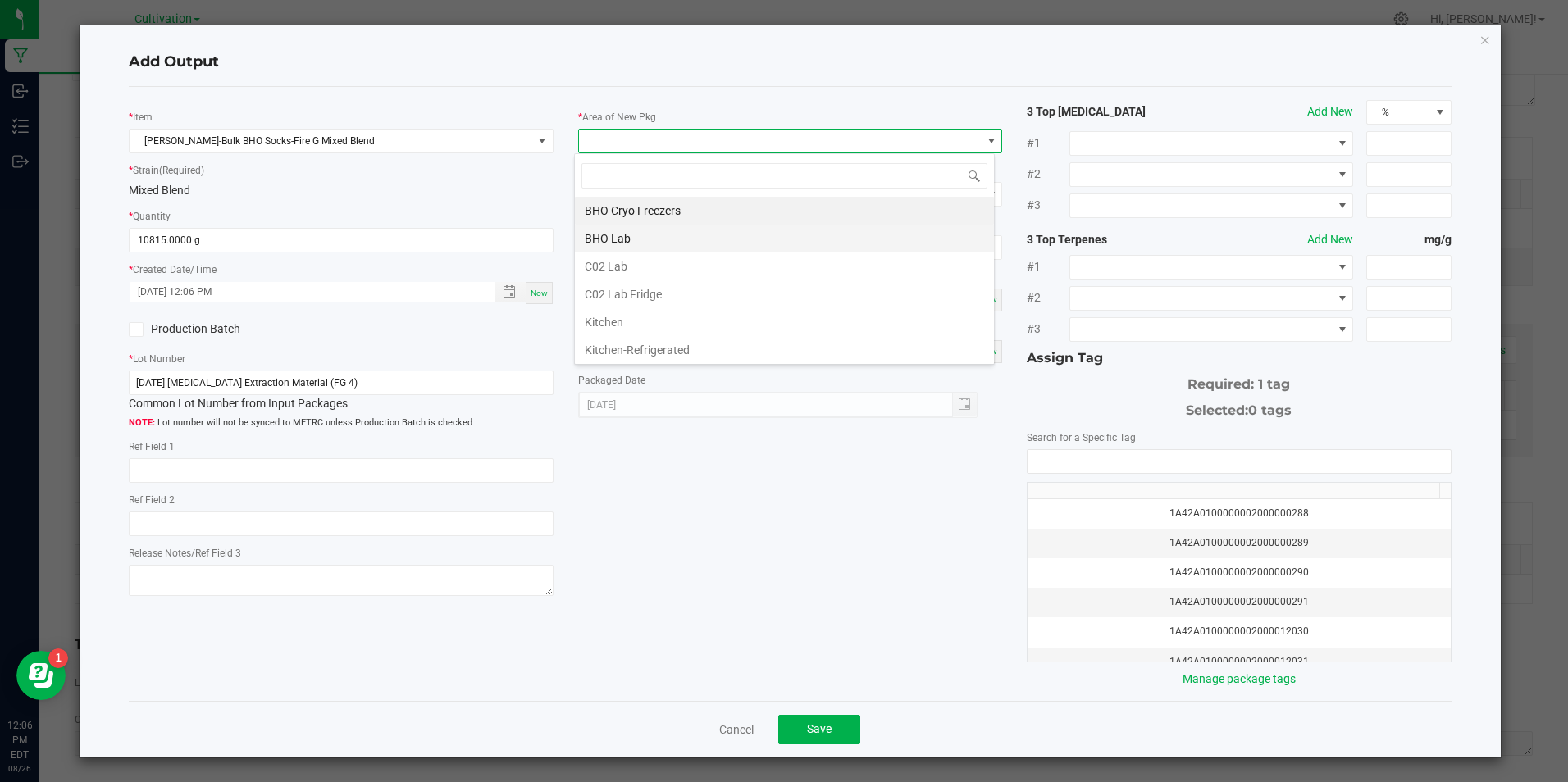
click at [621, 244] on li "BHO Lab" at bounding box center [784, 238] width 419 height 28
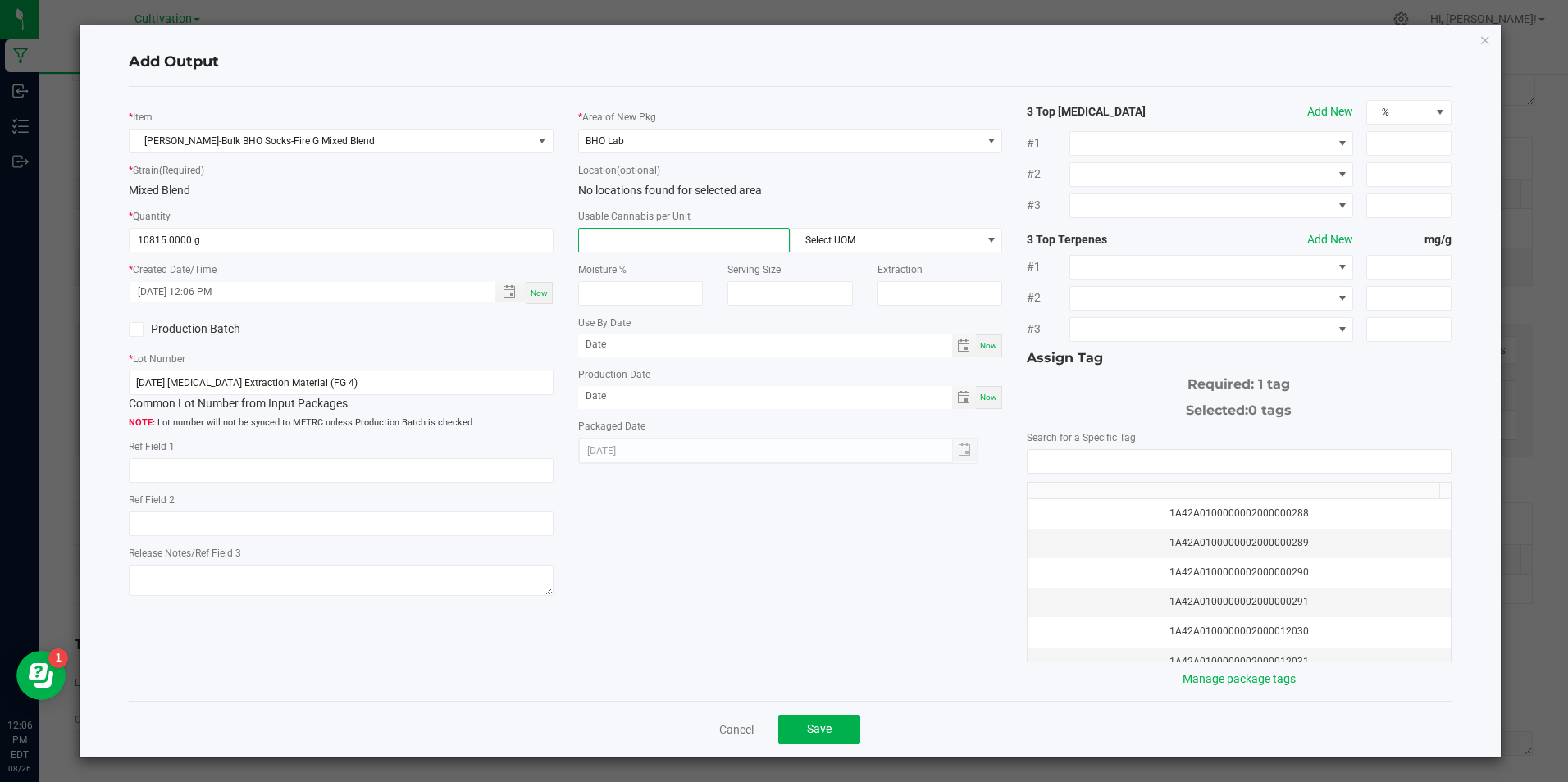
click at [625, 235] on input at bounding box center [683, 240] width 210 height 23
type input "1"
click at [942, 237] on span "Select UOM" at bounding box center [885, 240] width 190 height 23
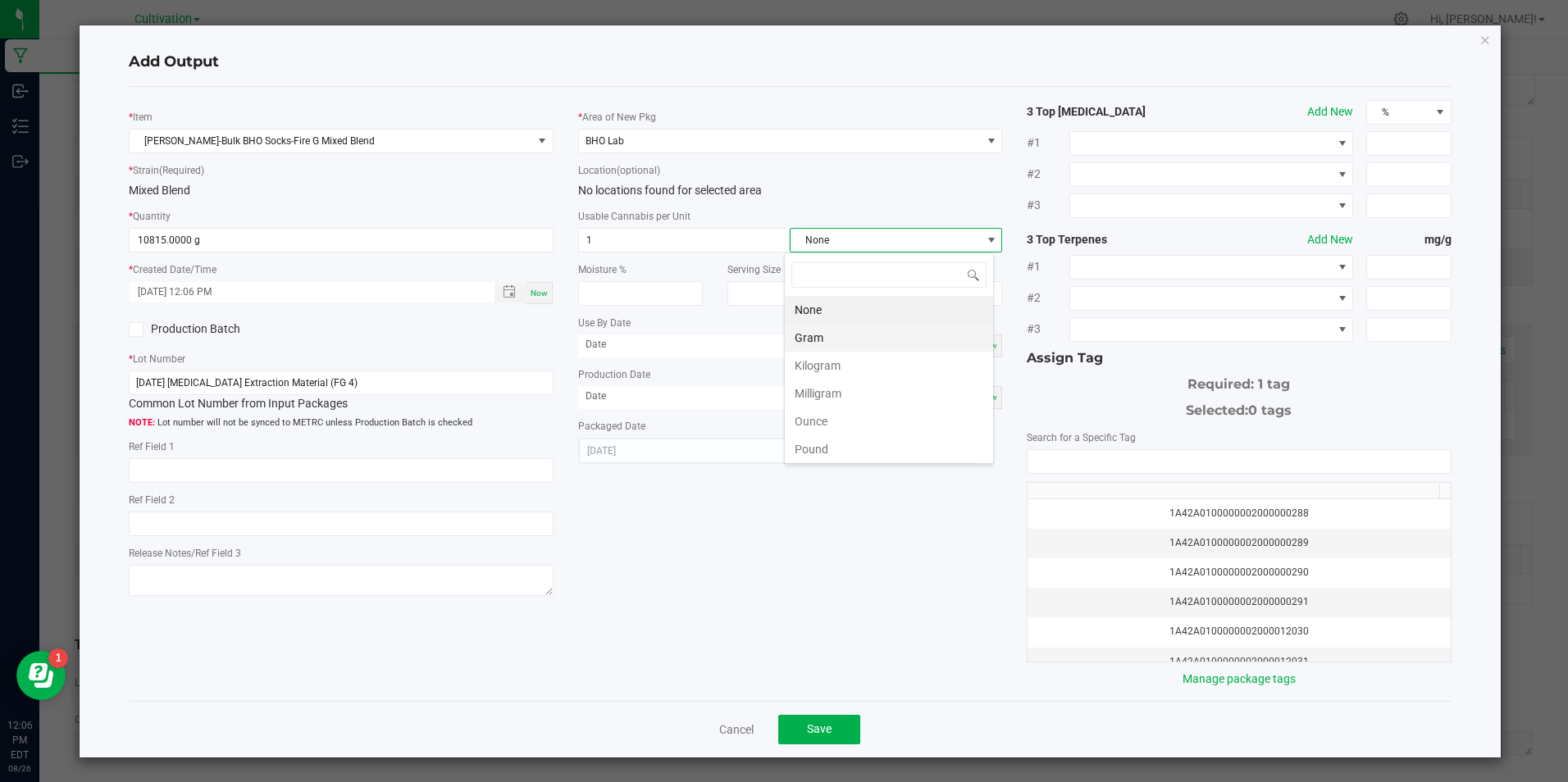
scroll to position [25, 210]
click at [888, 344] on li "Gram" at bounding box center [888, 338] width 209 height 28
click at [980, 396] on span "Now" at bounding box center [988, 398] width 18 height 9
type input "[DATE]"
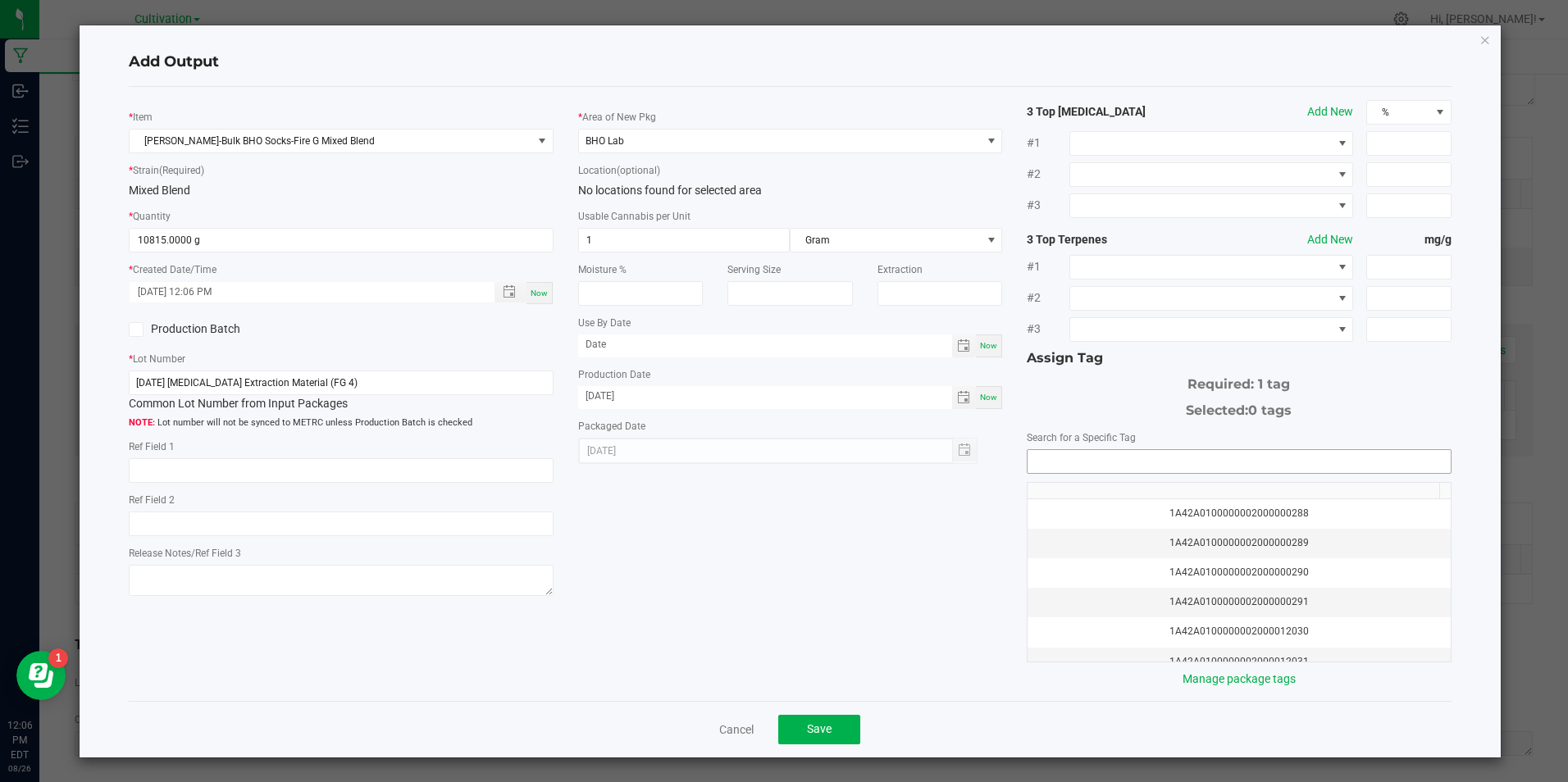
click at [1027, 468] on input "NO DATA FOUND" at bounding box center [1238, 461] width 422 height 23
type input "1a42a0300"
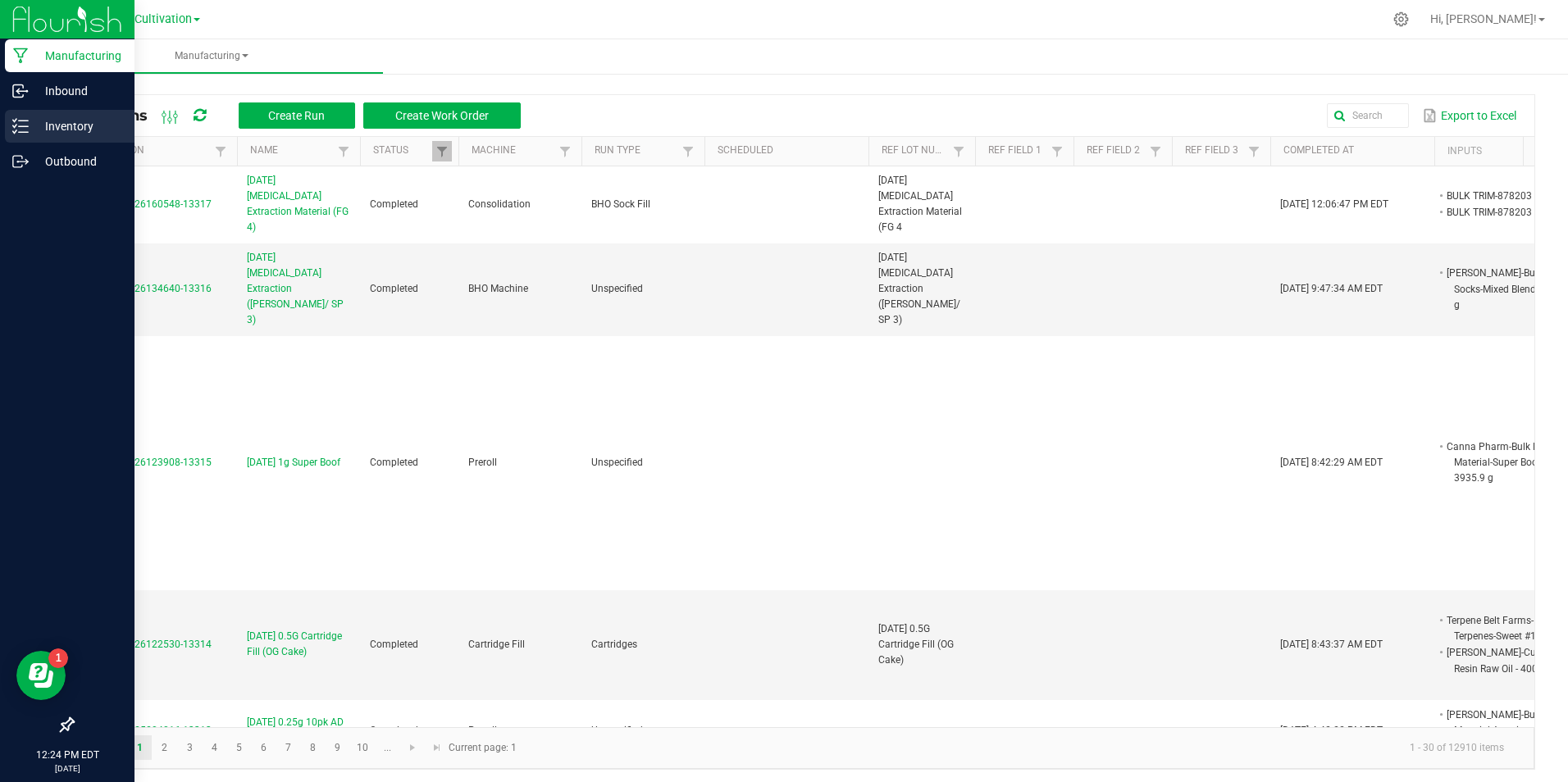
click at [28, 116] on div "Inventory" at bounding box center [70, 125] width 130 height 32
